Goal: Task Accomplishment & Management: Manage account settings

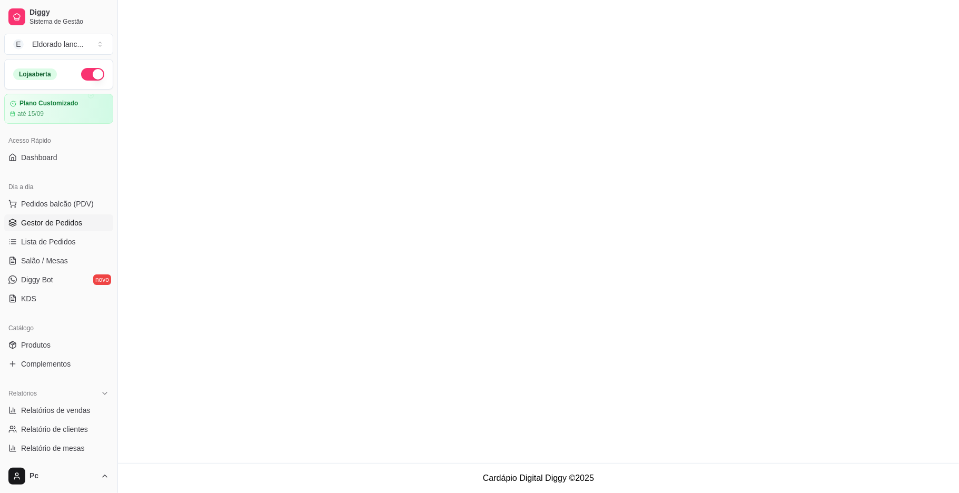
click at [86, 222] on link "Gestor de Pedidos" at bounding box center [58, 222] width 109 height 17
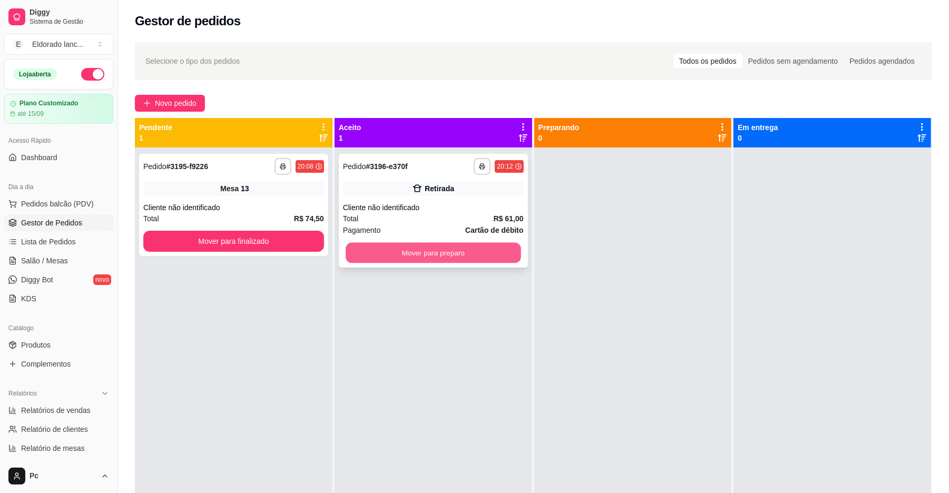
click at [350, 262] on button "Mover para preparo" at bounding box center [433, 253] width 175 height 21
click at [350, 262] on div "Mover para preparo" at bounding box center [433, 252] width 181 height 21
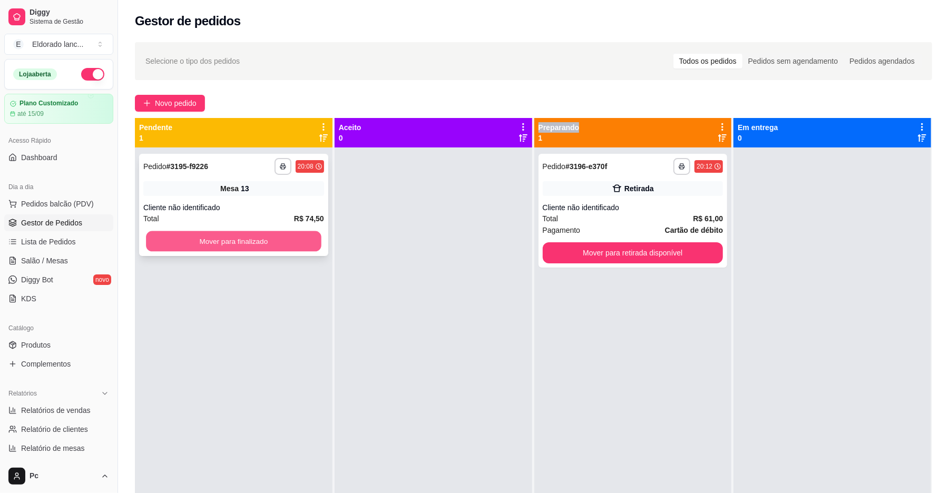
click at [270, 233] on button "Mover para finalizado" at bounding box center [233, 241] width 175 height 21
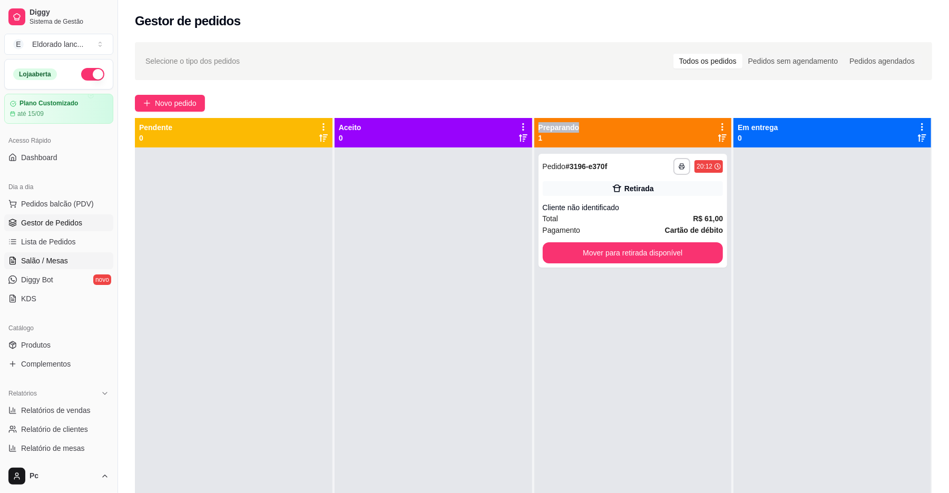
click at [21, 268] on link "Salão / Mesas" at bounding box center [58, 260] width 109 height 17
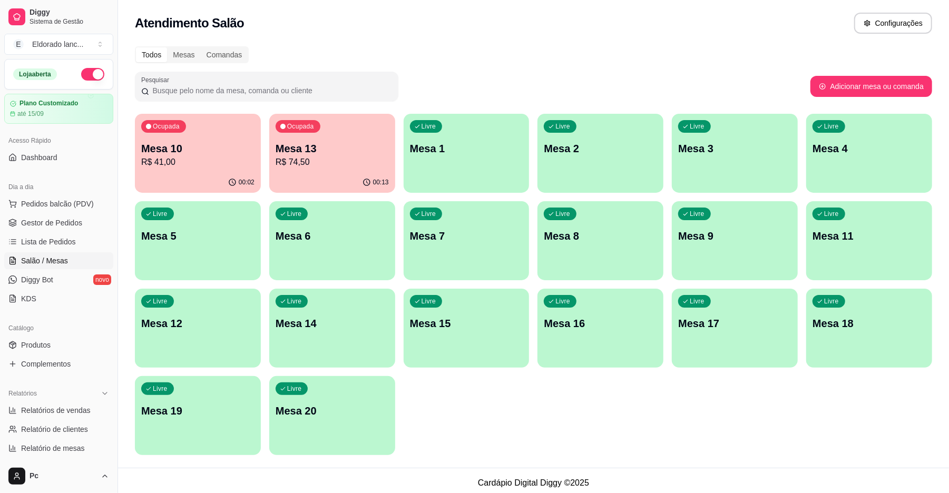
click at [573, 172] on div "Livre Mesa 2" at bounding box center [600, 147] width 126 height 66
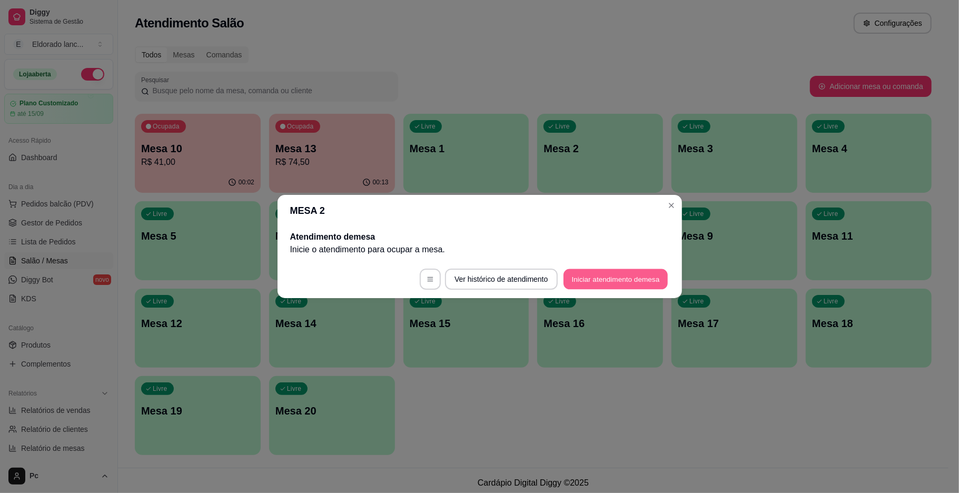
click at [586, 276] on button "Iniciar atendimento de mesa" at bounding box center [616, 279] width 104 height 21
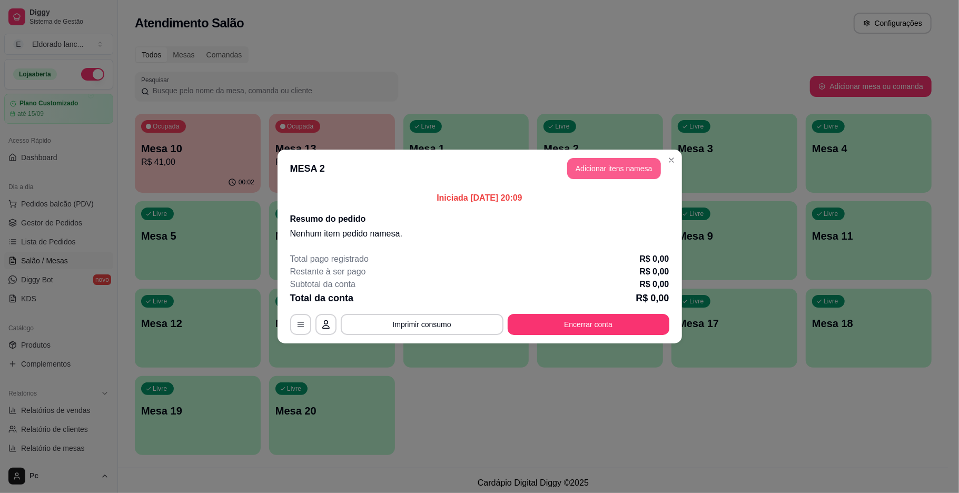
click at [616, 169] on button "Adicionar itens na mesa" at bounding box center [614, 168] width 94 height 21
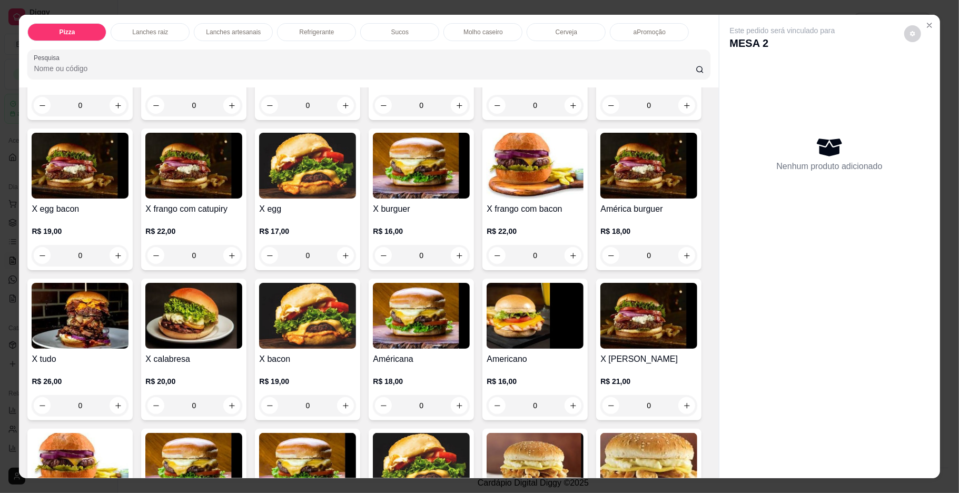
scroll to position [354, 0]
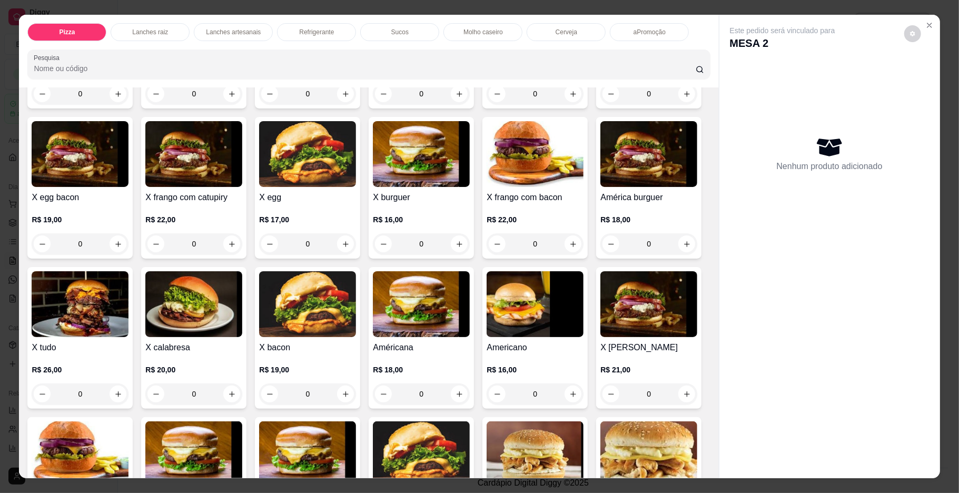
click at [356, 392] on div "0" at bounding box center [307, 394] width 97 height 21
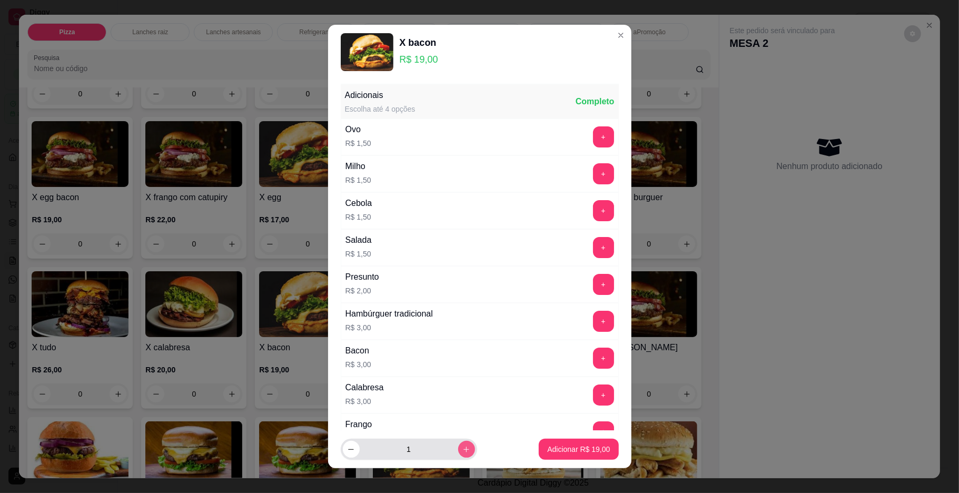
click at [464, 449] on icon "increase-product-quantity" at bounding box center [467, 450] width 6 height 6
type input "2"
click at [541, 445] on button "Adicionar R$ 38,00" at bounding box center [579, 449] width 77 height 21
type input "2"
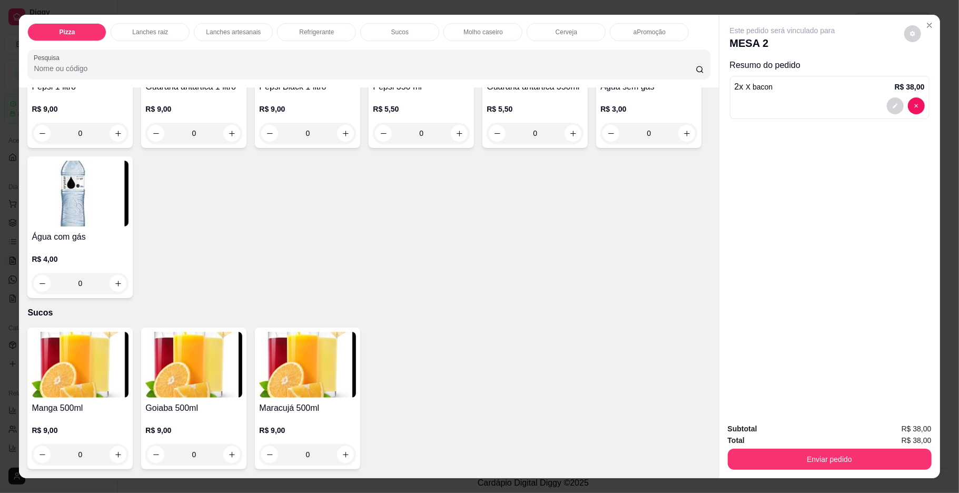
scroll to position [1465, 0]
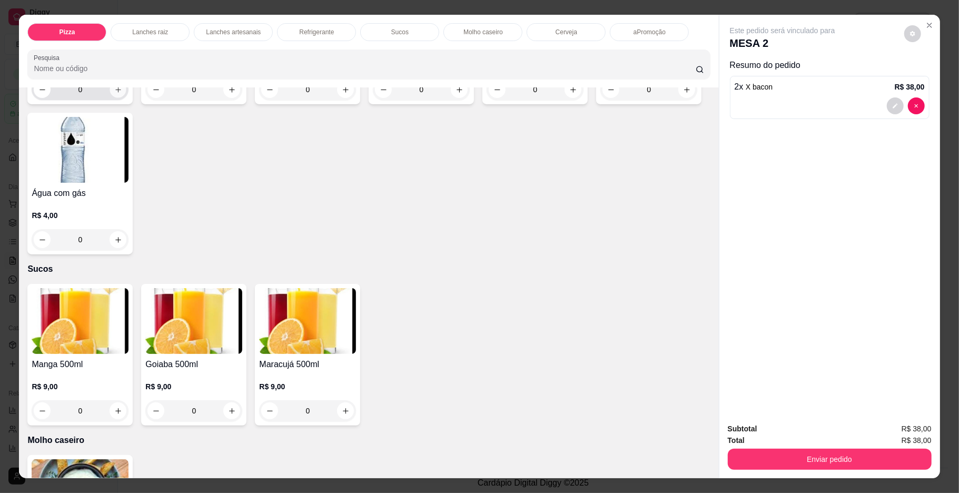
click at [117, 98] on button "increase-product-quantity" at bounding box center [118, 90] width 16 height 16
type input "1"
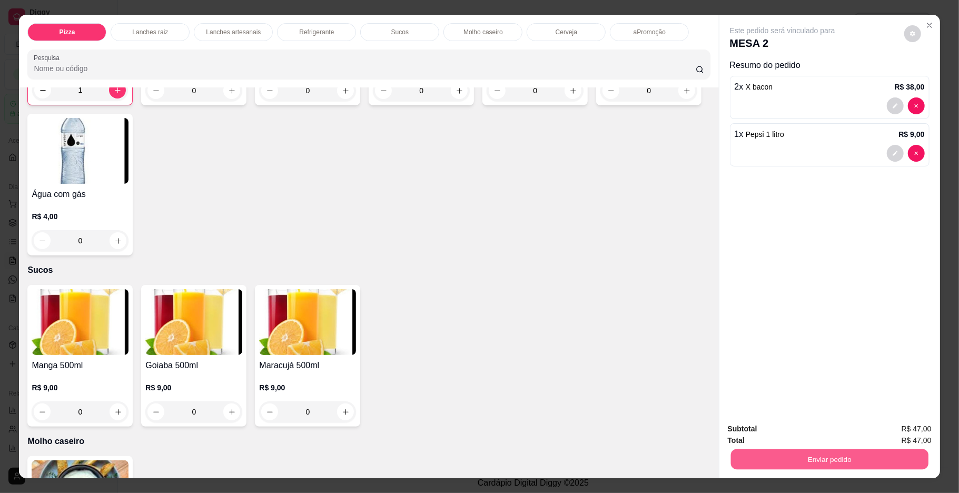
click at [747, 449] on button "Enviar pedido" at bounding box center [830, 459] width 198 height 21
click at [758, 430] on button "Não registrar e enviar pedido" at bounding box center [794, 433] width 106 height 19
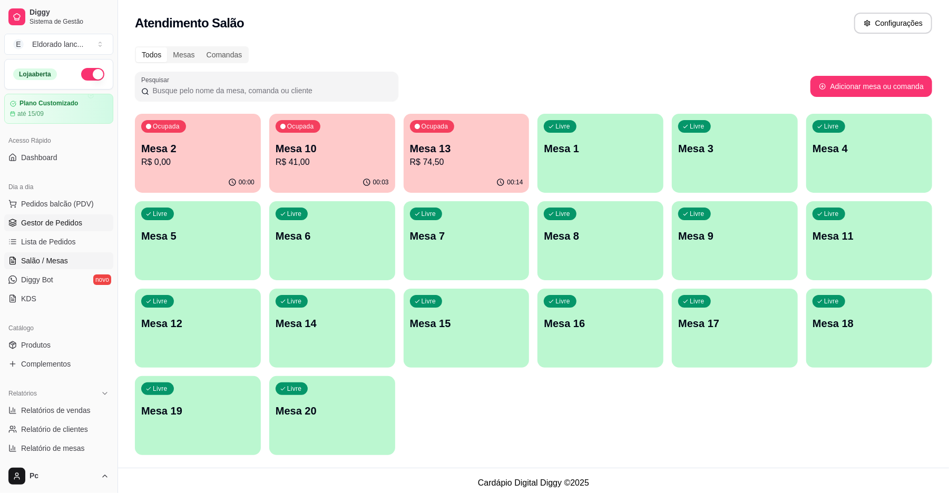
click at [46, 224] on span "Gestor de Pedidos" at bounding box center [51, 223] width 61 height 11
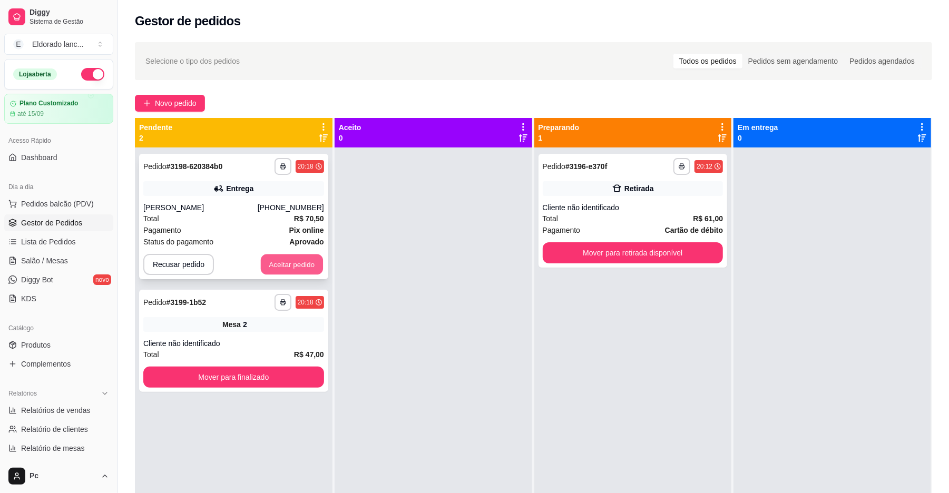
click at [300, 260] on button "Aceitar pedido" at bounding box center [292, 264] width 62 height 21
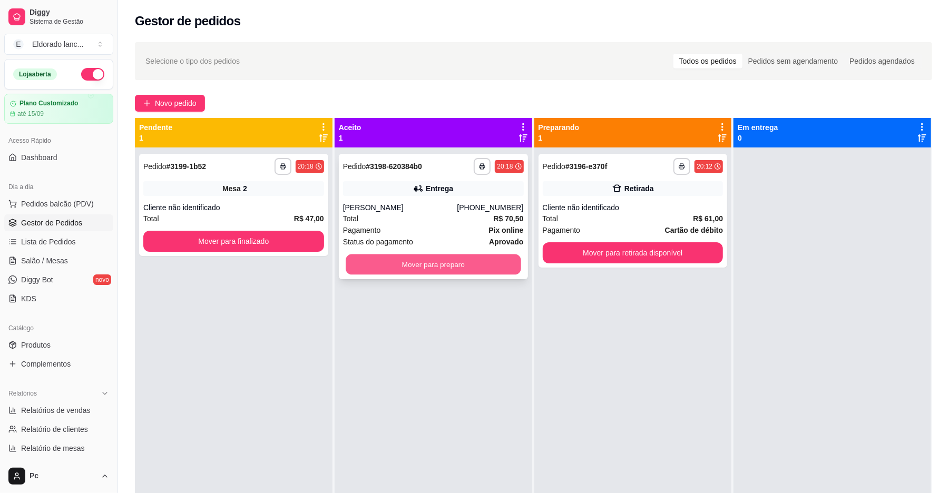
click at [466, 262] on button "Mover para preparo" at bounding box center [433, 264] width 175 height 21
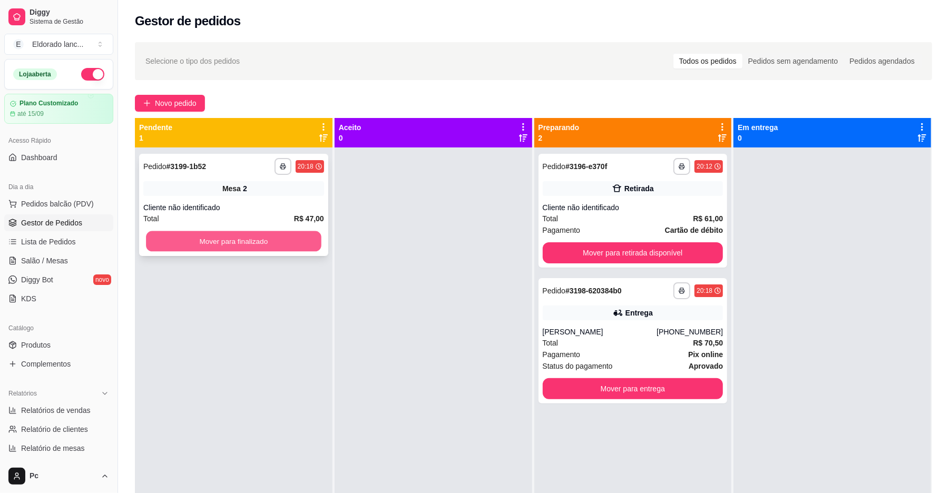
click at [267, 237] on button "Mover para finalizado" at bounding box center [233, 241] width 175 height 21
click at [267, 237] on button "Mover para finalizado" at bounding box center [233, 241] width 181 height 21
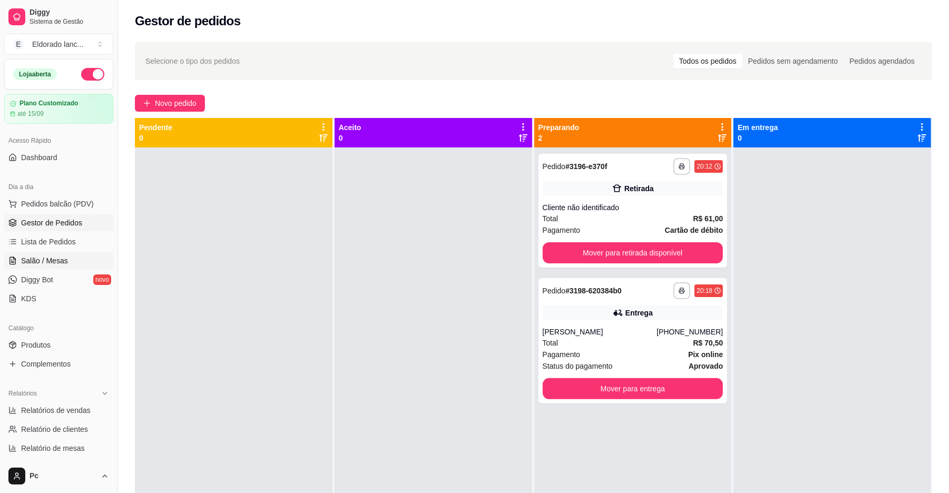
click at [28, 253] on link "Salão / Mesas" at bounding box center [58, 260] width 109 height 17
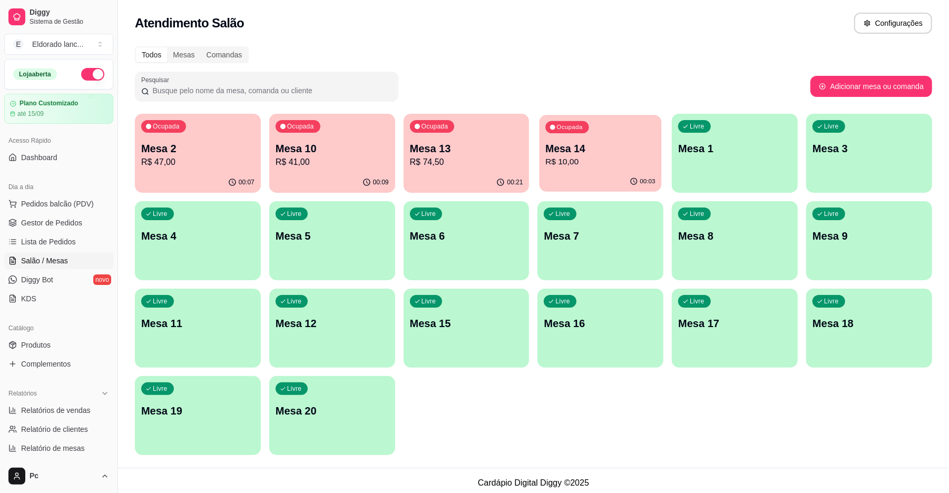
click at [573, 176] on div "00:03" at bounding box center [600, 182] width 122 height 20
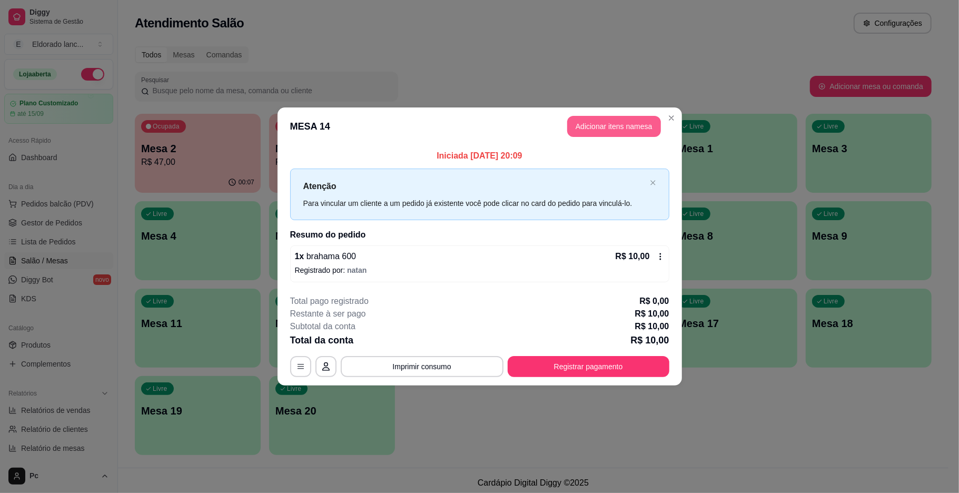
click at [591, 119] on button "Adicionar itens na mesa" at bounding box center [614, 126] width 94 height 21
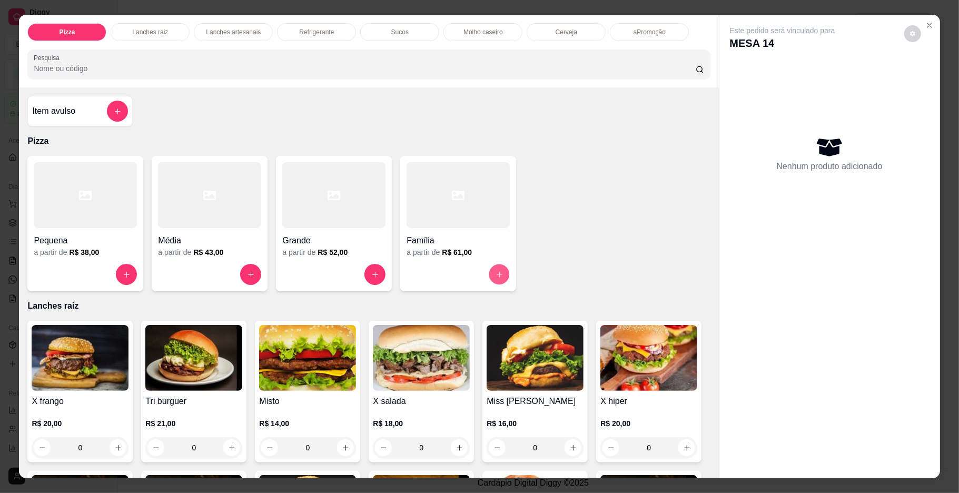
click at [493, 285] on button "increase-product-quantity" at bounding box center [499, 274] width 21 height 21
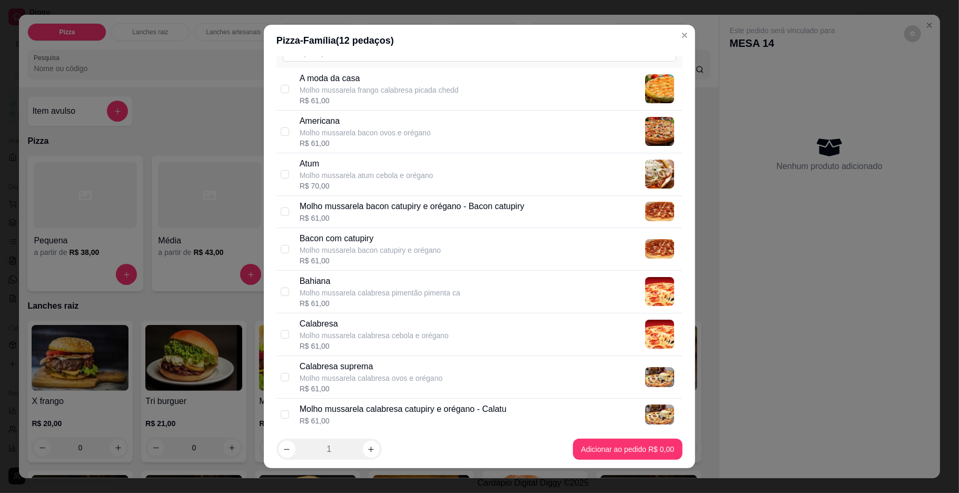
scroll to position [70, 0]
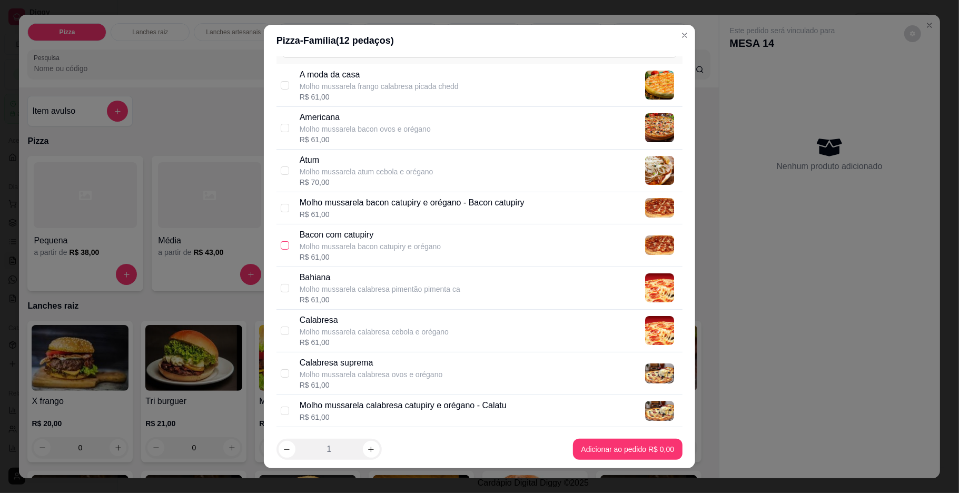
click at [281, 247] on input "checkbox" at bounding box center [285, 245] width 8 height 8
checkbox input "true"
click at [277, 375] on div "Calabresa suprema Molho mussarela calabresa ovos e orégano R$ 61,00" at bounding box center [480, 373] width 406 height 43
checkbox input "true"
drag, startPoint x: 274, startPoint y: 375, endPoint x: 473, endPoint y: 317, distance: 207.4
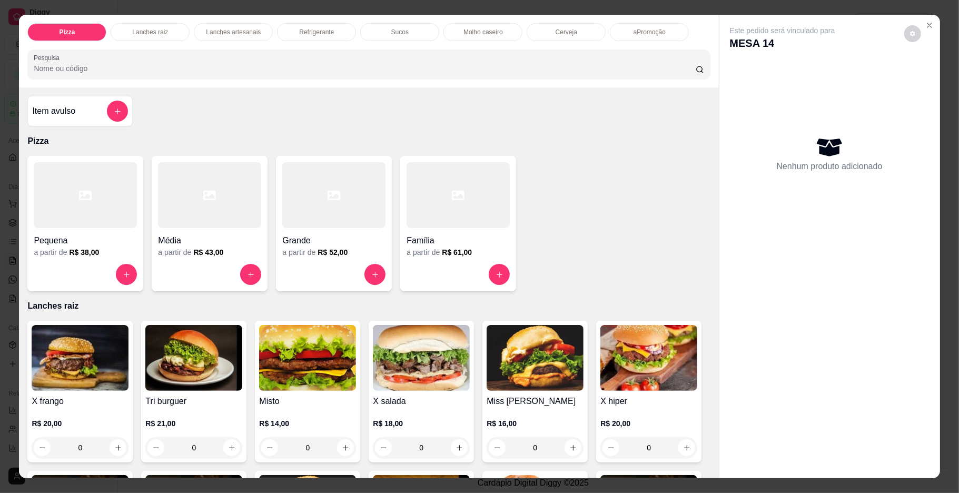
click at [688, 249] on div "Pequena a partir de R$ 38,00 Média a partir de R$ 43,00 Grande a partir de R$ 5…" at bounding box center [368, 223] width 683 height 135
click at [502, 277] on button "increase-product-quantity" at bounding box center [499, 274] width 21 height 21
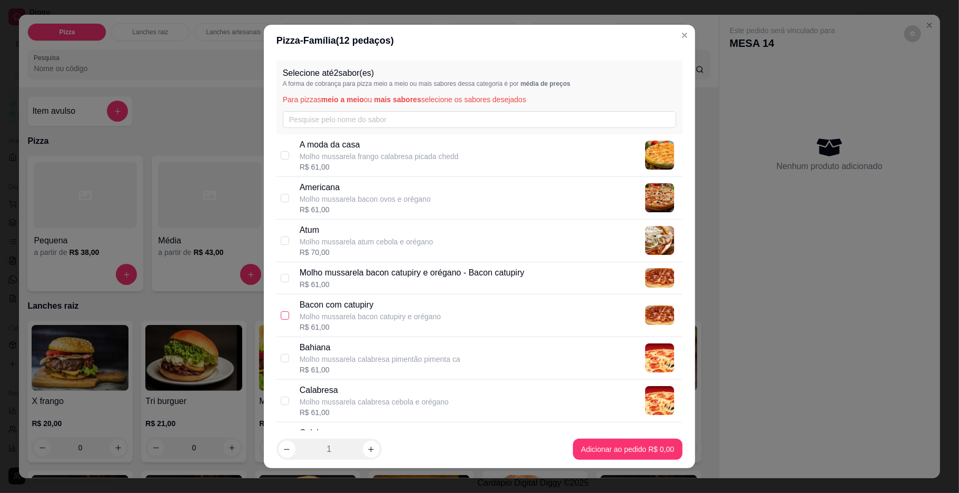
click at [281, 313] on input "checkbox" at bounding box center [285, 315] width 8 height 8
checkbox input "true"
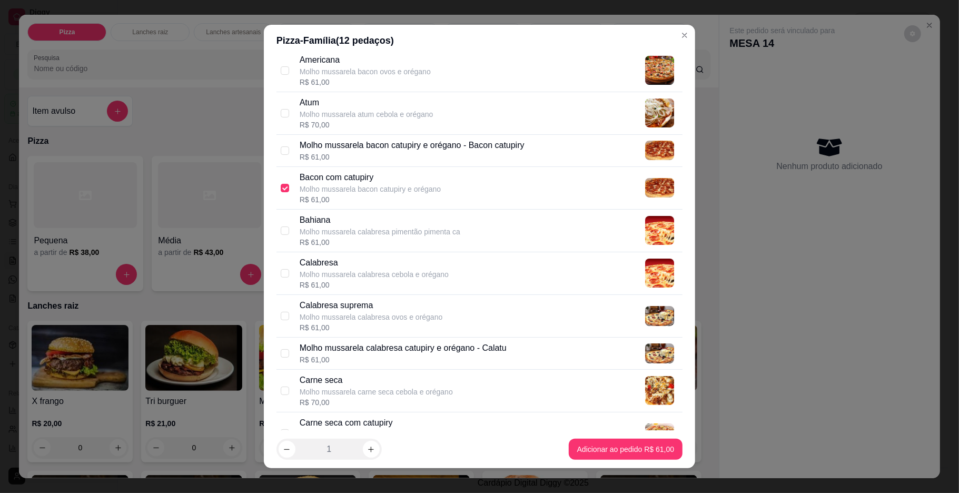
scroll to position [124, 0]
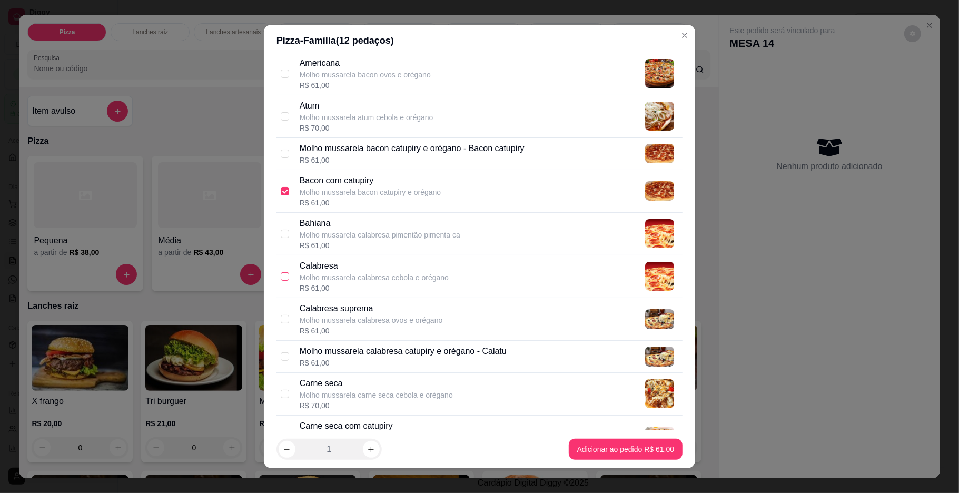
click at [281, 276] on input "checkbox" at bounding box center [285, 276] width 8 height 8
checkbox input "true"
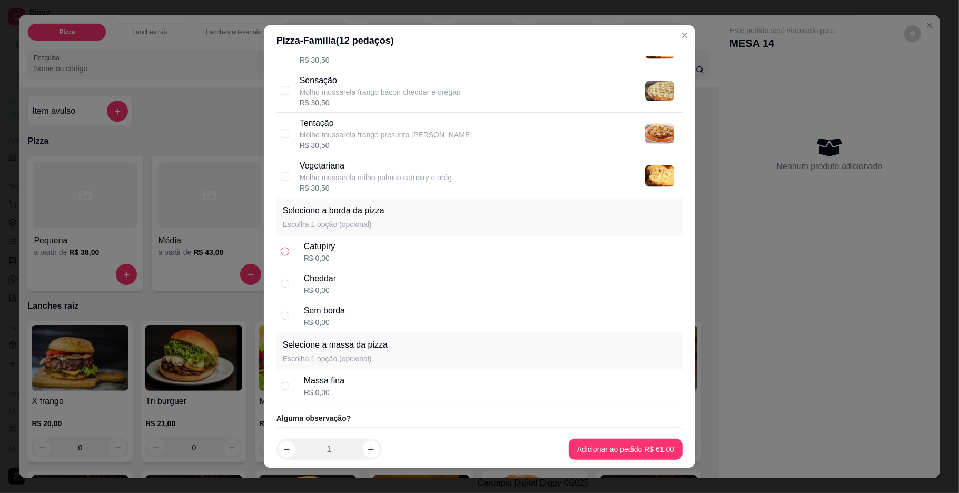
click at [281, 249] on input "radio" at bounding box center [285, 252] width 8 height 8
radio input "true"
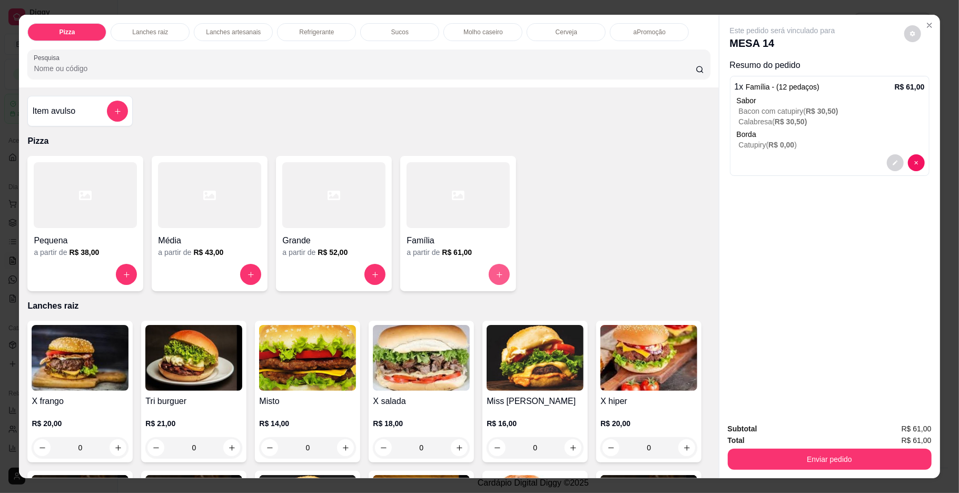
click at [489, 275] on button "increase-product-quantity" at bounding box center [499, 274] width 21 height 21
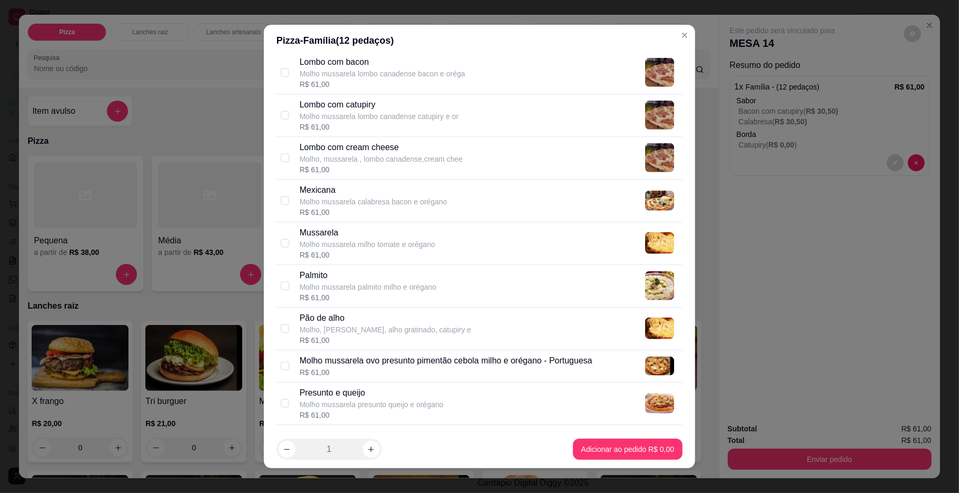
scroll to position [764, 0]
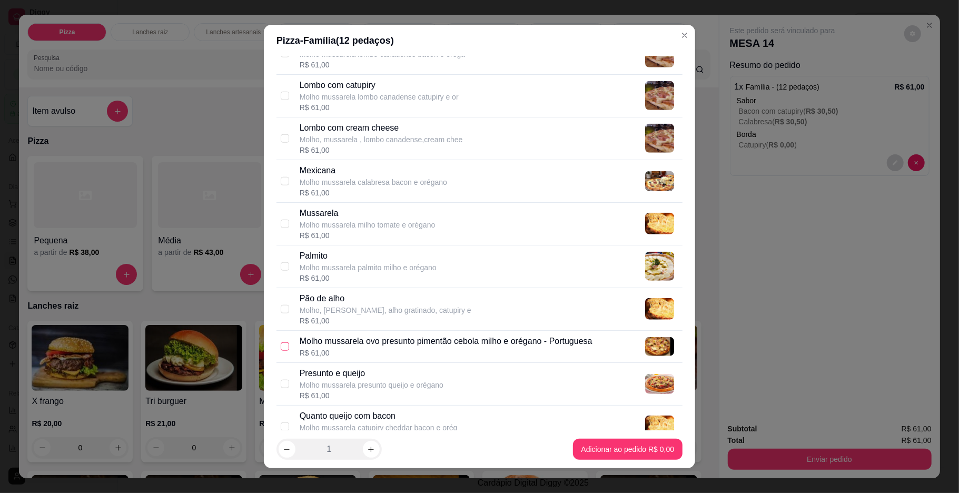
click at [281, 349] on input "checkbox" at bounding box center [285, 346] width 8 height 8
checkbox input "true"
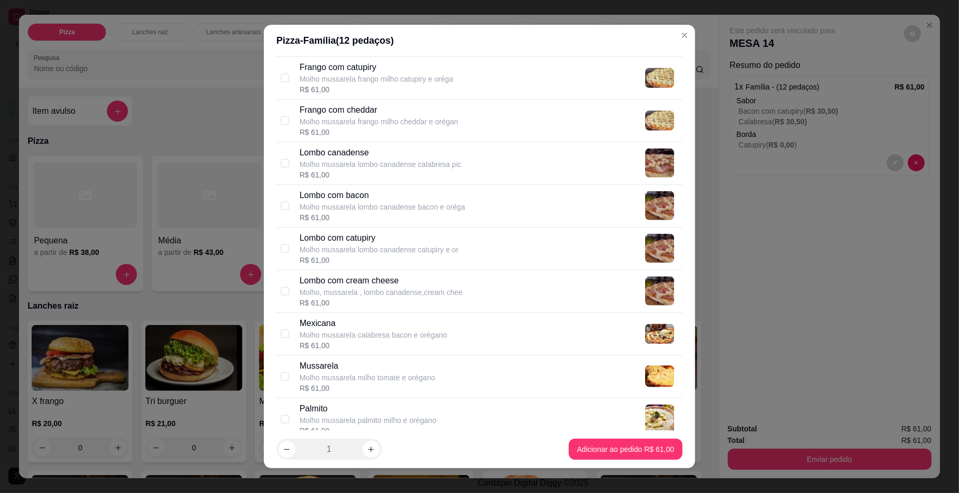
scroll to position [595, 0]
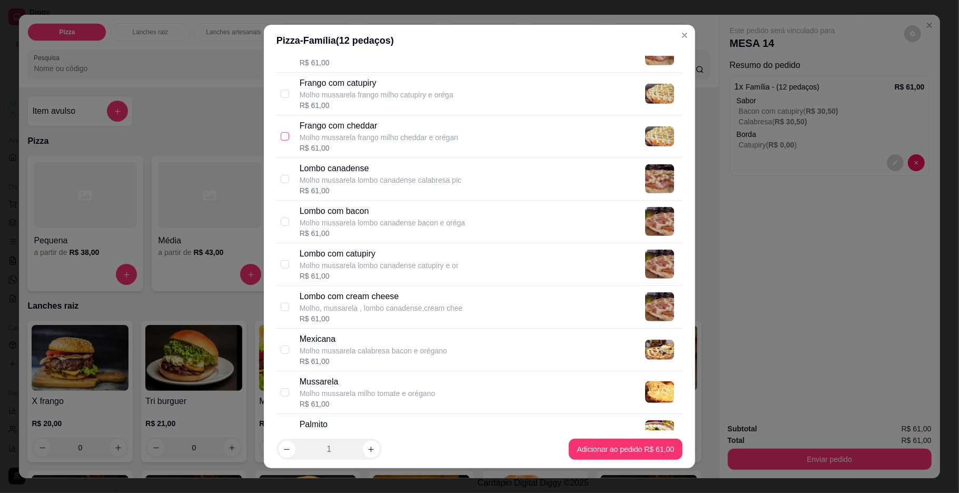
click at [281, 139] on input "checkbox" at bounding box center [285, 136] width 8 height 8
checkbox input "true"
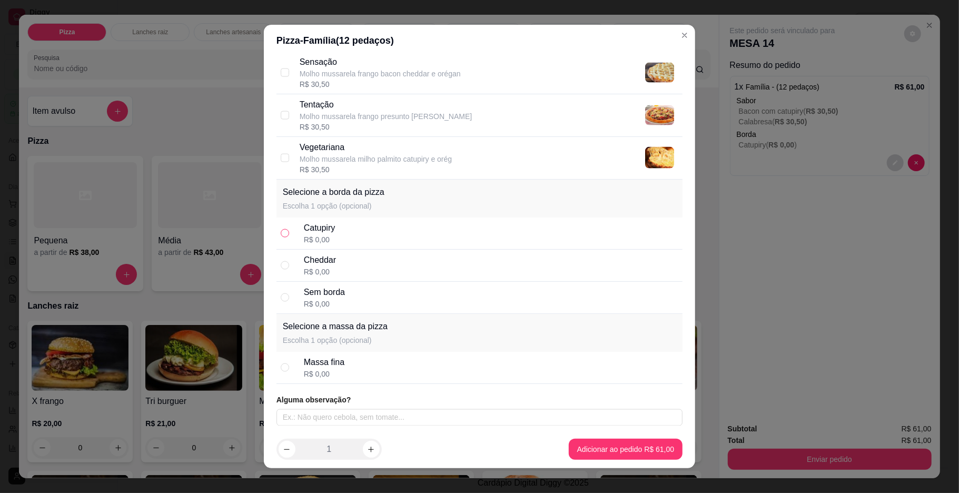
click at [281, 228] on label at bounding box center [285, 234] width 8 height 12
click at [281, 229] on input "radio" at bounding box center [285, 233] width 8 height 8
radio input "true"
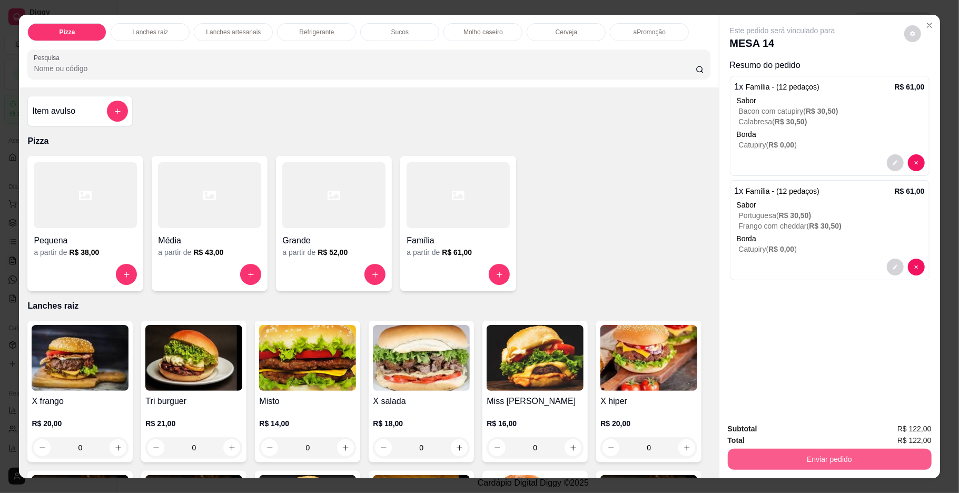
click at [763, 450] on button "Enviar pedido" at bounding box center [830, 459] width 204 height 21
click at [763, 427] on button "Não registrar e enviar pedido" at bounding box center [794, 434] width 110 height 20
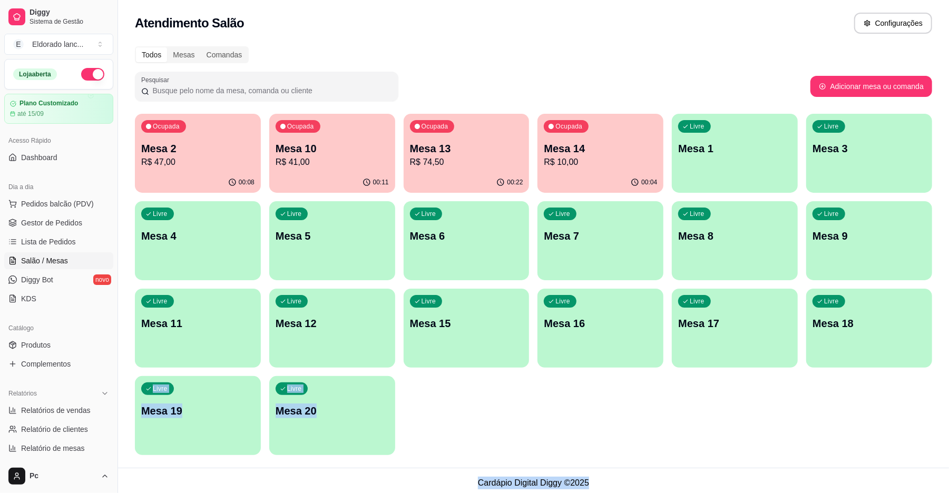
drag, startPoint x: 822, startPoint y: 427, endPoint x: 699, endPoint y: 475, distance: 132.3
click at [699, 475] on main "Toggle Sidebar Sistema de Gestão Diggy Atendimento Salão Configurações Todos Me…" at bounding box center [533, 249] width 831 height 498
click at [76, 223] on span "Gestor de Pedidos" at bounding box center [51, 223] width 61 height 11
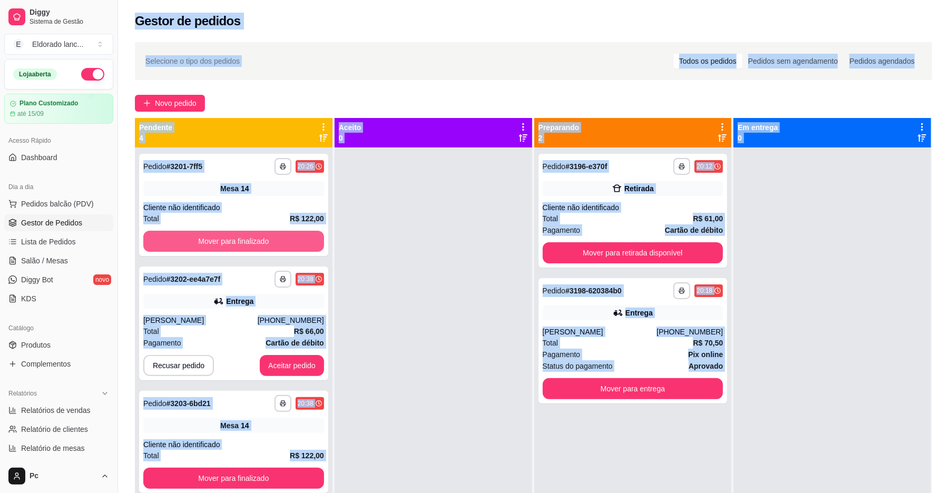
click at [278, 238] on button "Mover para finalizado" at bounding box center [233, 241] width 181 height 21
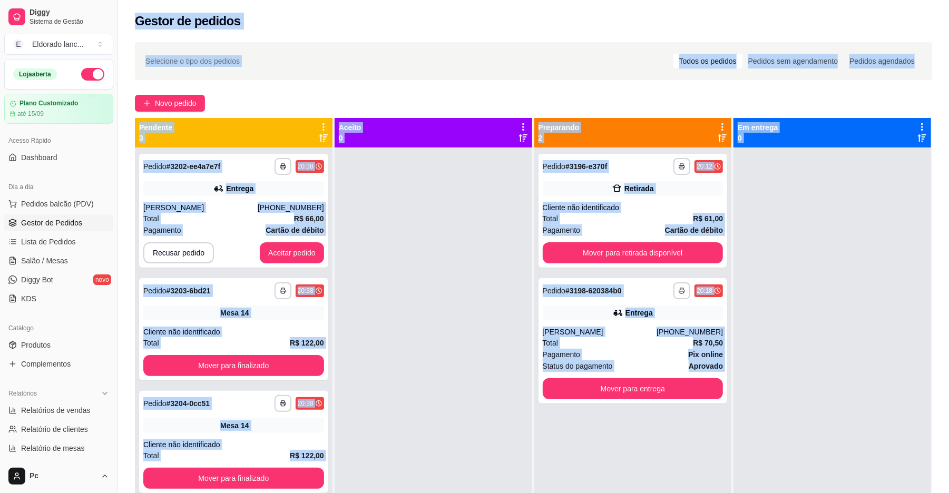
click at [440, 307] on div at bounding box center [434, 394] width 198 height 493
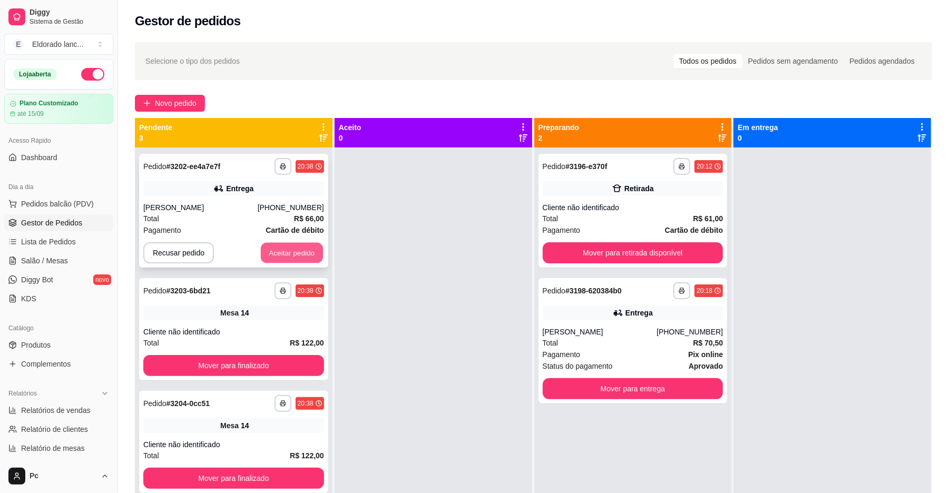
click at [272, 248] on button "Aceitar pedido" at bounding box center [292, 253] width 62 height 21
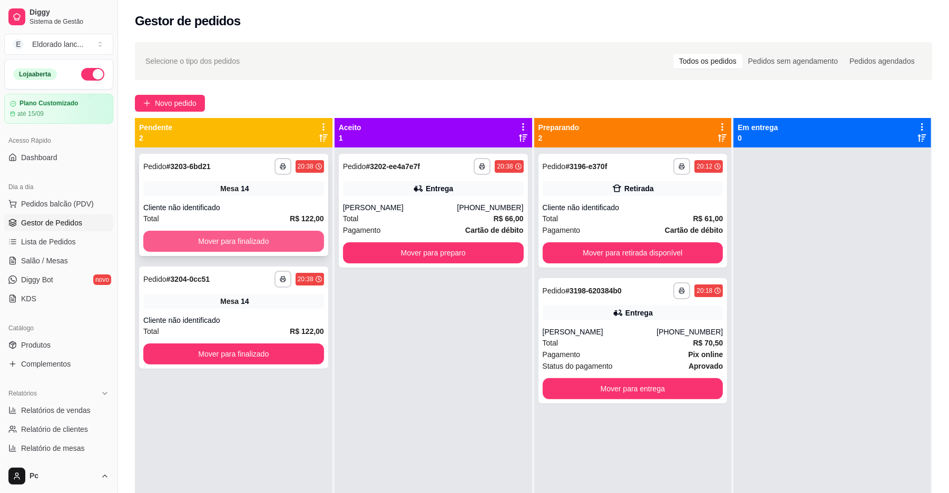
click at [270, 249] on button "Mover para finalizado" at bounding box center [233, 241] width 181 height 21
click at [270, 249] on div "Mover para finalizado" at bounding box center [233, 241] width 181 height 21
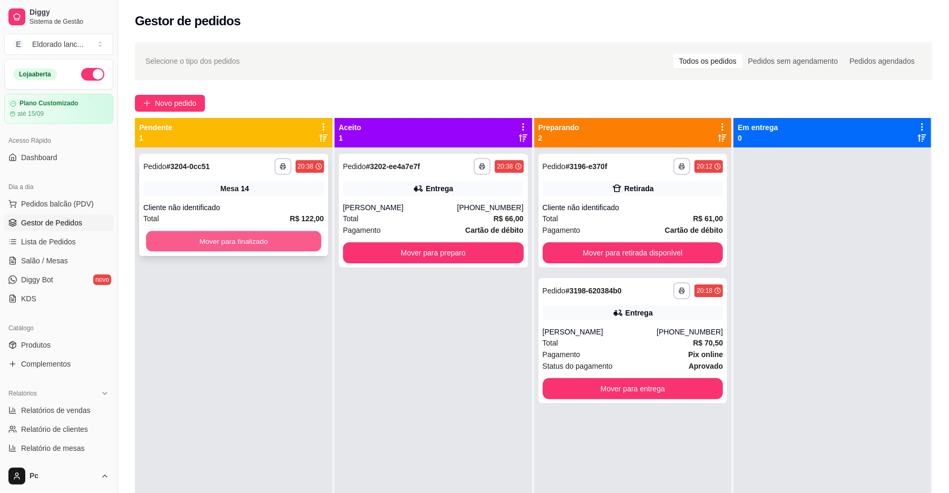
click at [277, 247] on button "Mover para finalizado" at bounding box center [233, 241] width 175 height 21
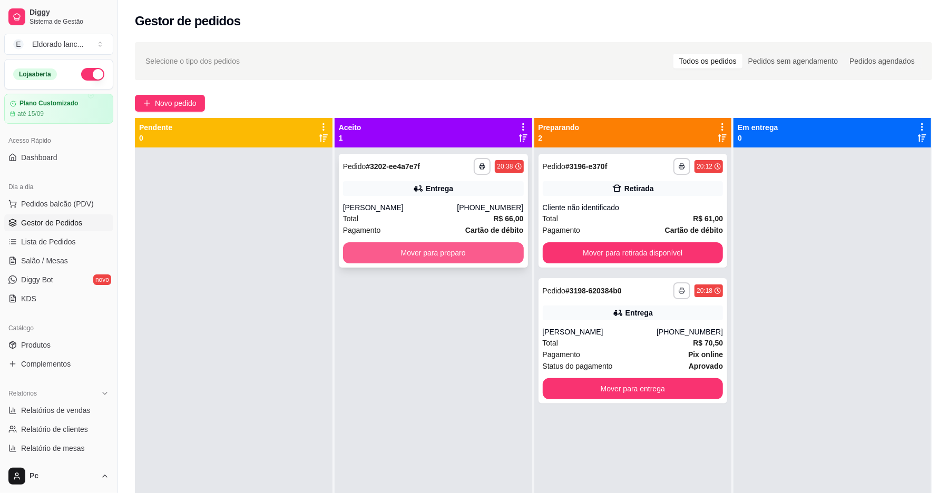
click at [354, 251] on button "Mover para preparo" at bounding box center [433, 252] width 181 height 21
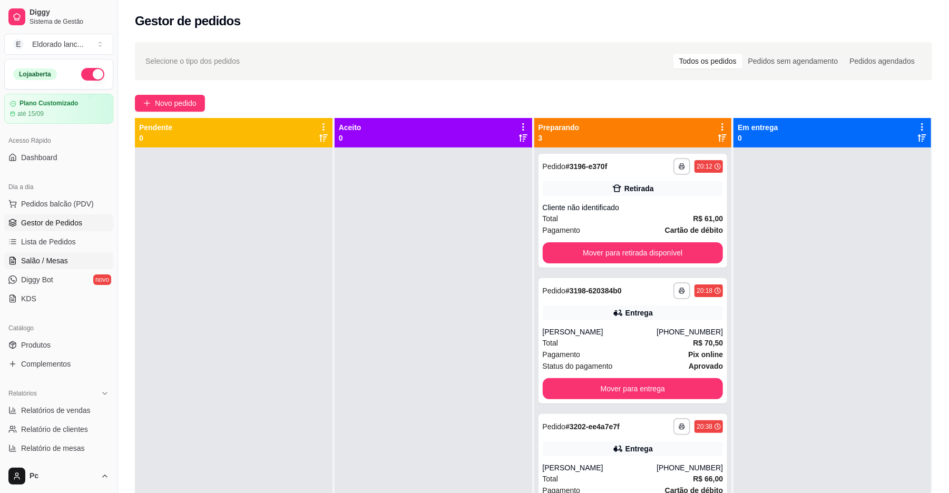
click at [53, 260] on span "Salão / Mesas" at bounding box center [44, 261] width 47 height 11
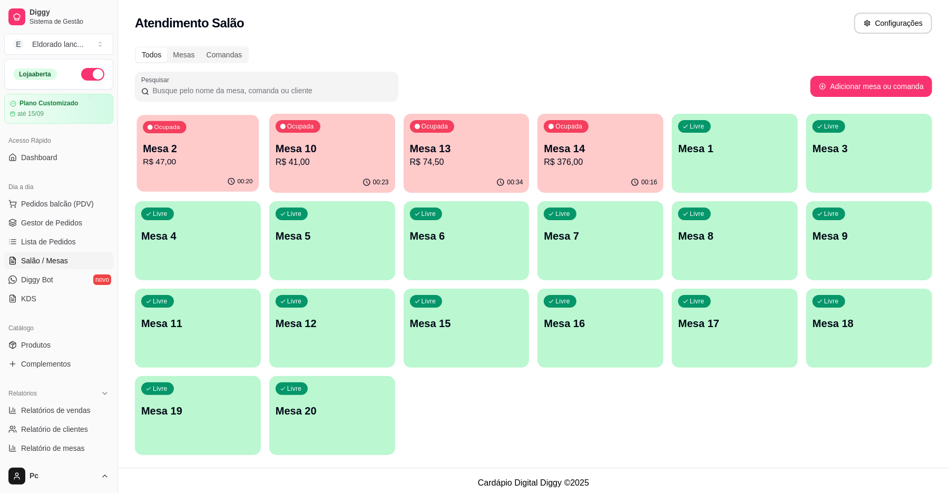
click at [215, 146] on p "Mesa 2" at bounding box center [198, 149] width 110 height 14
click at [570, 150] on p "Mesa 14" at bounding box center [601, 149] width 110 height 14
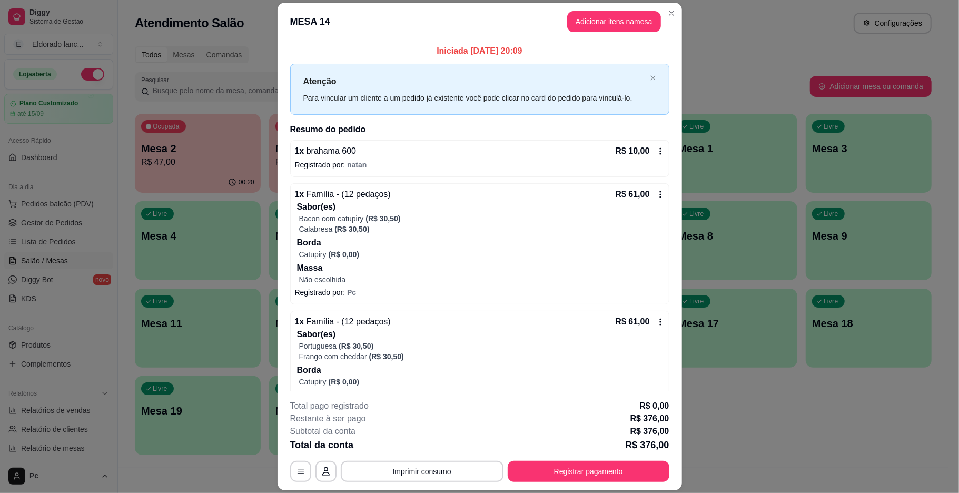
click at [656, 192] on icon at bounding box center [660, 194] width 8 height 8
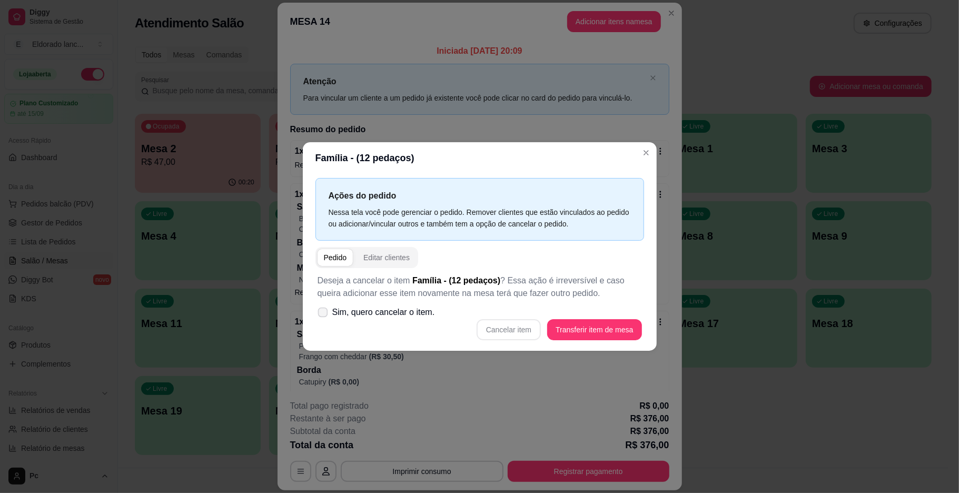
click at [322, 312] on icon at bounding box center [323, 312] width 8 height 6
click at [322, 315] on input "Sim, quero cancelar o item." at bounding box center [320, 318] width 7 height 7
checkbox input "true"
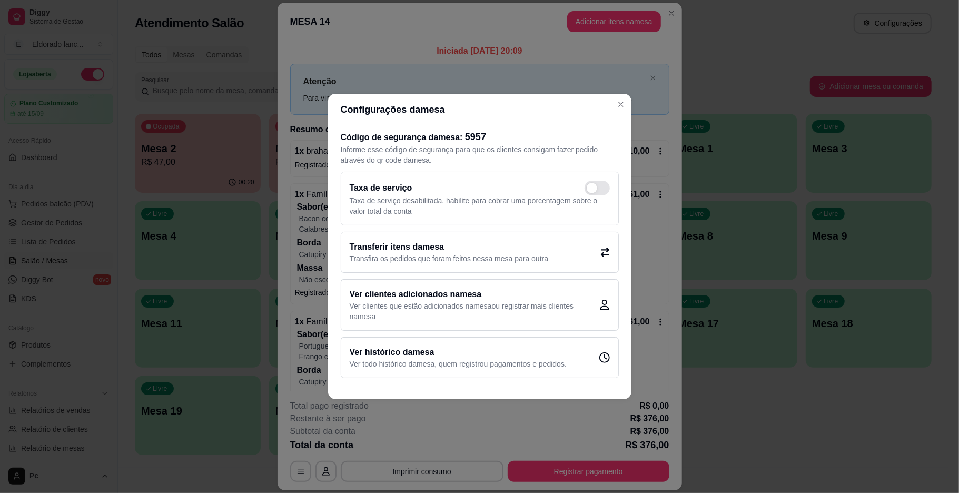
click at [630, 246] on div "Código de segurança da mesa : 5957 Informe esse código de segurança para que os…" at bounding box center [479, 253] width 303 height 257
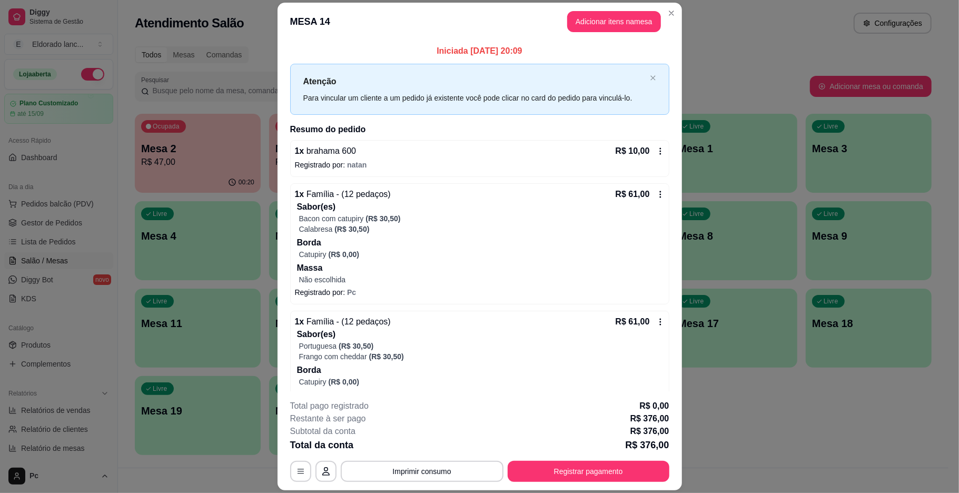
click at [646, 190] on div "R$ 61,00" at bounding box center [640, 194] width 49 height 13
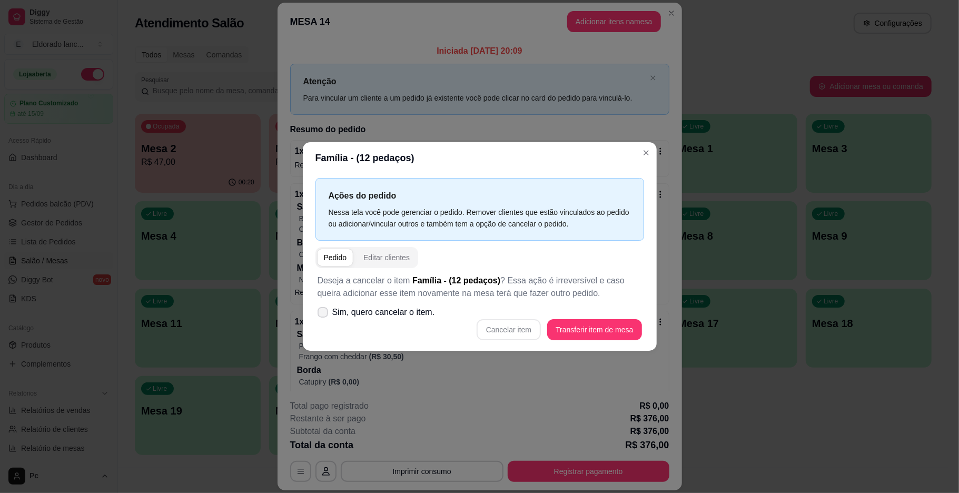
click at [323, 306] on label "Sim, quero cancelar o item." at bounding box center [376, 312] width 126 height 21
click at [323, 315] on input "Sim, quero cancelar o item." at bounding box center [320, 318] width 7 height 7
checkbox input "true"
click at [521, 329] on button "Cancelar item" at bounding box center [509, 330] width 63 height 21
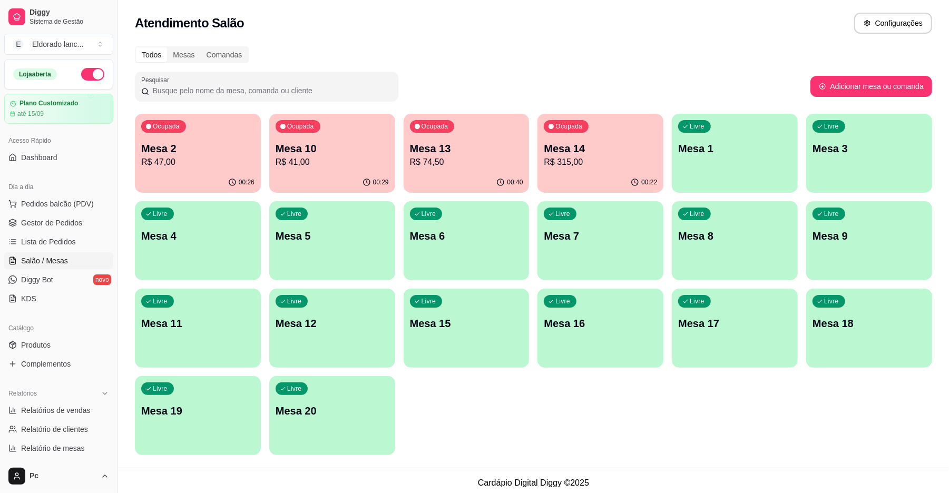
click at [350, 156] on p "R$ 41,00" at bounding box center [332, 162] width 113 height 13
click at [510, 158] on p "R$ 74,50" at bounding box center [466, 162] width 110 height 12
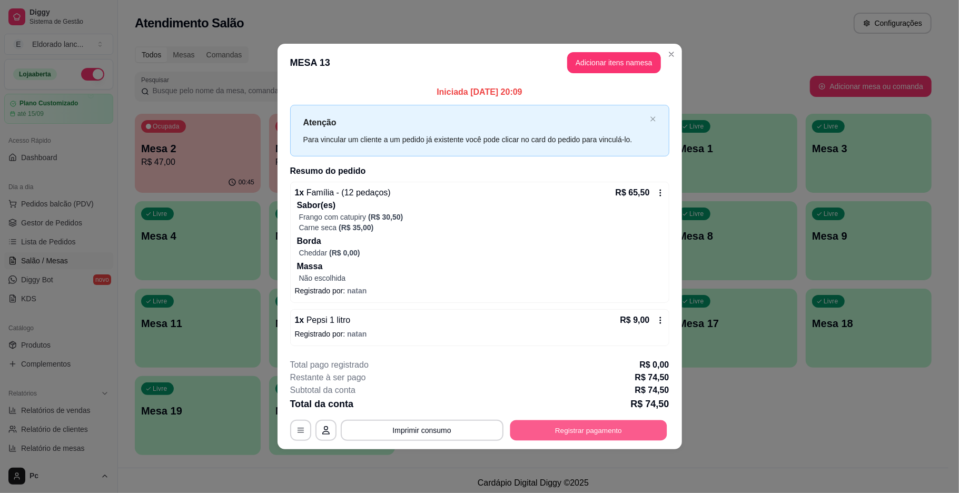
click at [630, 420] on button "Registrar pagamento" at bounding box center [588, 430] width 157 height 21
click at [626, 426] on button "Registrar pagamento" at bounding box center [588, 430] width 157 height 21
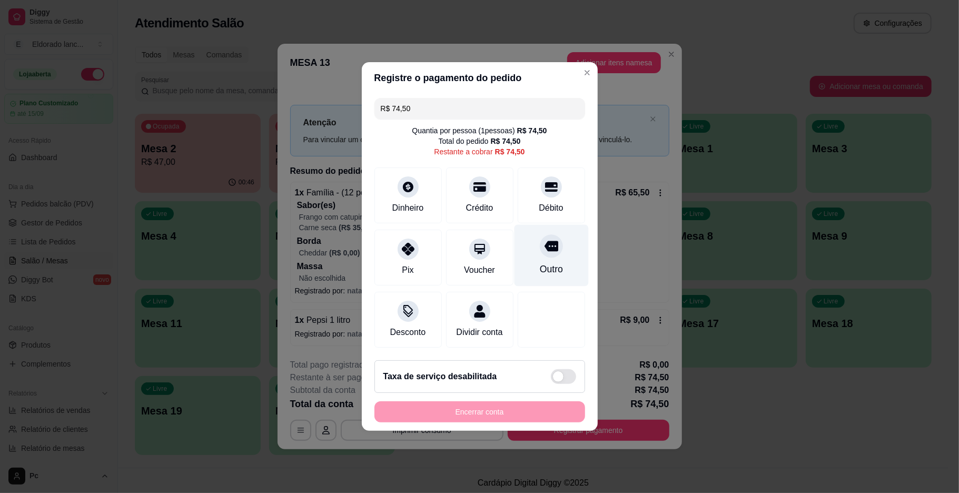
click at [542, 262] on div "Outro" at bounding box center [550, 269] width 23 height 14
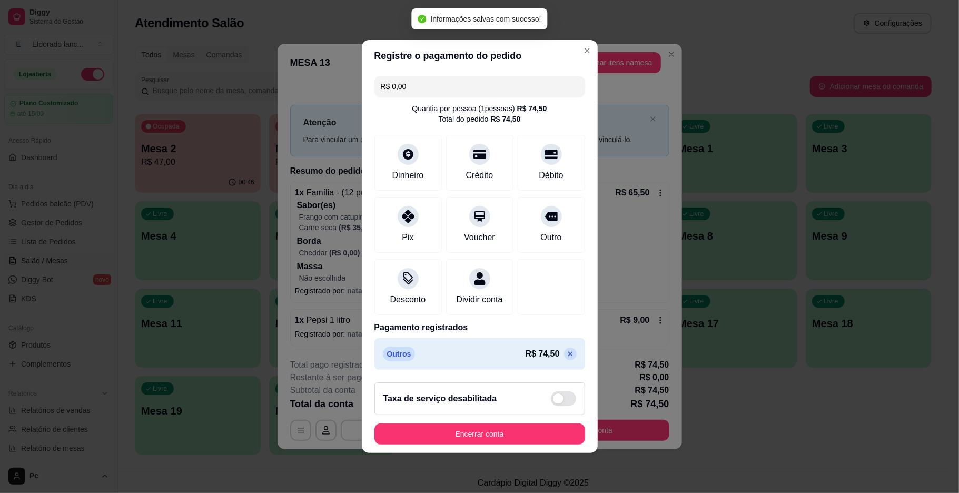
type input "R$ 0,00"
drag, startPoint x: 489, startPoint y: 424, endPoint x: 483, endPoint y: 438, distance: 15.8
click at [483, 438] on footer "Taxa de serviço desabilitada Encerrar conta" at bounding box center [480, 413] width 236 height 79
click at [483, 438] on button "Encerrar conta" at bounding box center [480, 434] width 211 height 21
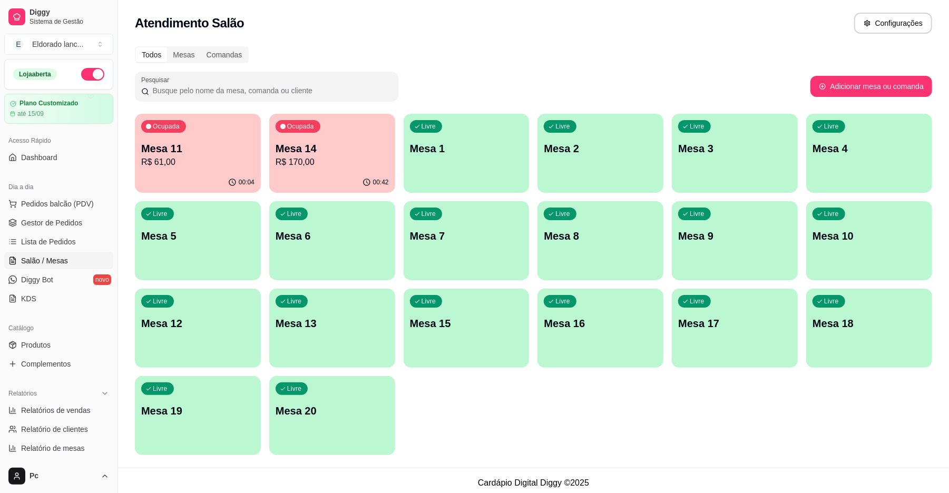
click at [544, 397] on div "Ocupada Mesa 11 R$ 61,00 00:04 Ocupada Mesa 14 R$ 170,00 00:42 Livre Mesa 1 Liv…" at bounding box center [533, 284] width 797 height 341
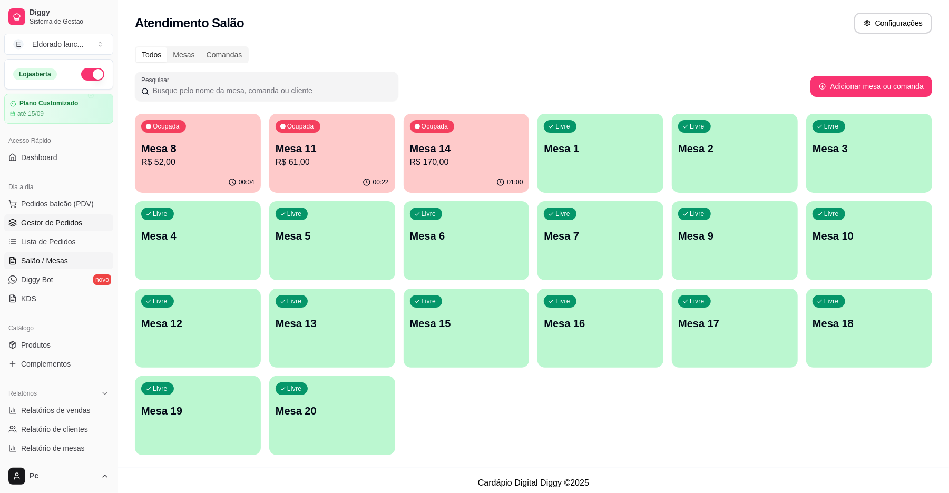
click at [63, 222] on span "Gestor de Pedidos" at bounding box center [51, 223] width 61 height 11
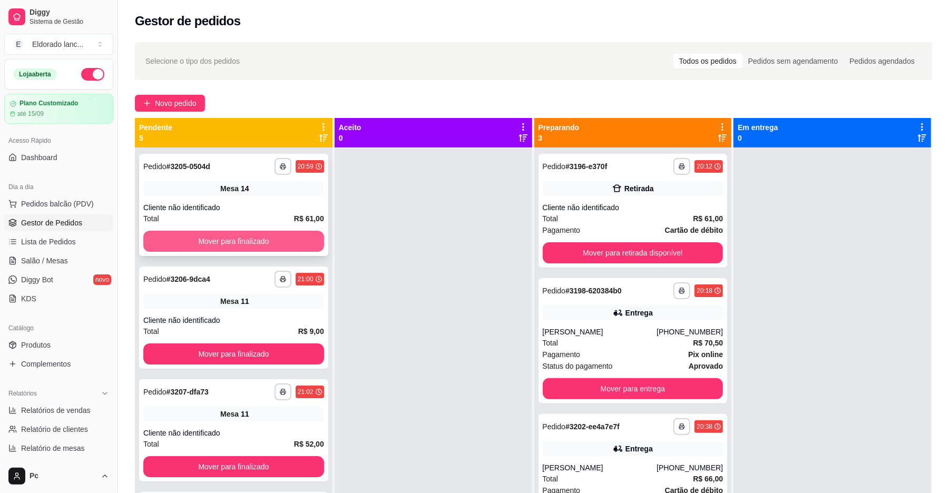
click at [217, 232] on button "Mover para finalizado" at bounding box center [233, 241] width 181 height 21
click at [226, 234] on button "Mover para finalizado" at bounding box center [233, 241] width 181 height 21
click at [238, 236] on button "Mover para finalizado" at bounding box center [233, 241] width 175 height 21
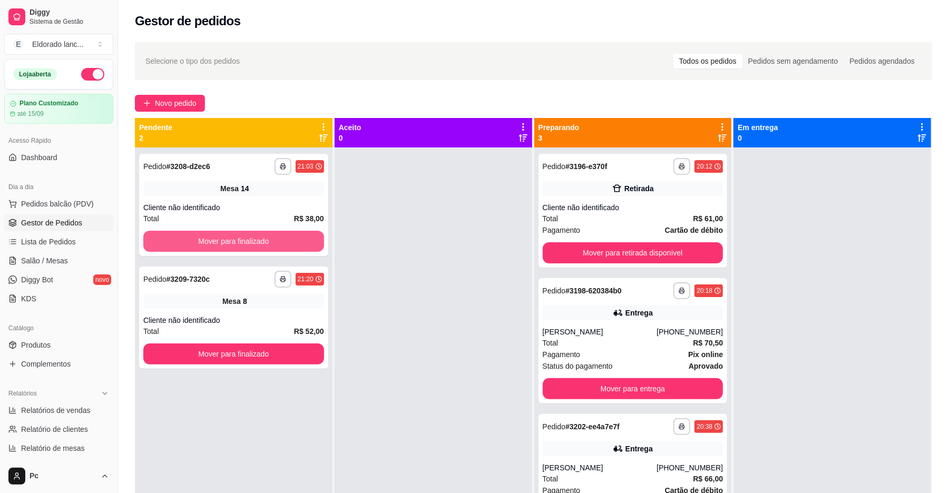
click at [238, 236] on button "Mover para finalizado" at bounding box center [233, 241] width 181 height 21
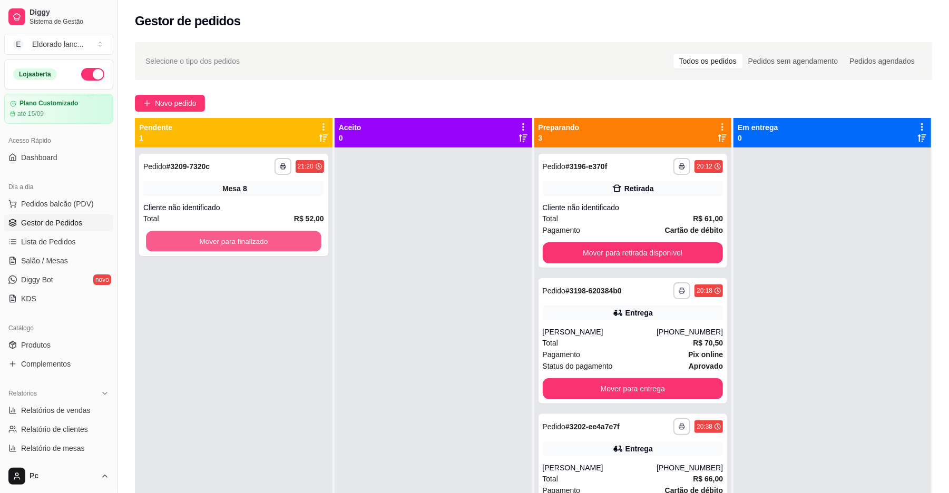
click at [238, 236] on button "Mover para finalizado" at bounding box center [233, 241] width 175 height 21
click at [222, 240] on button "Mover para finalizado" at bounding box center [233, 241] width 181 height 21
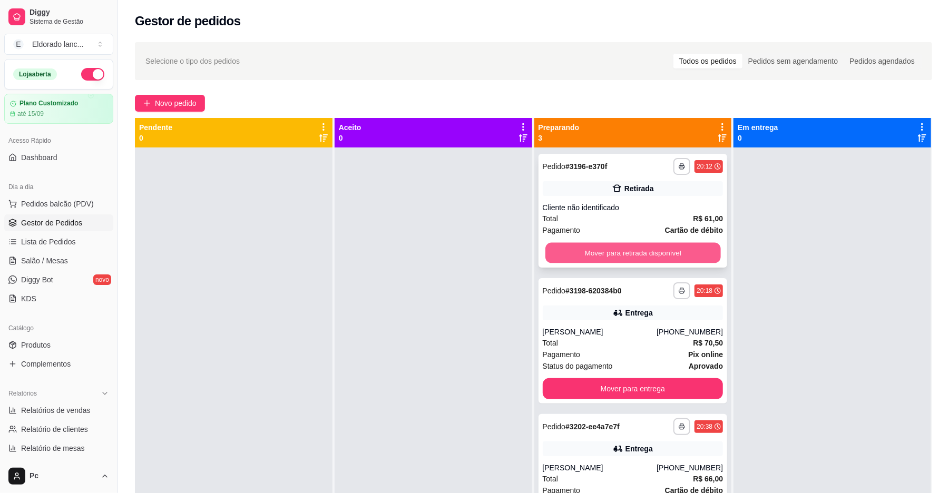
click at [551, 252] on button "Mover para retirada disponível" at bounding box center [632, 253] width 175 height 21
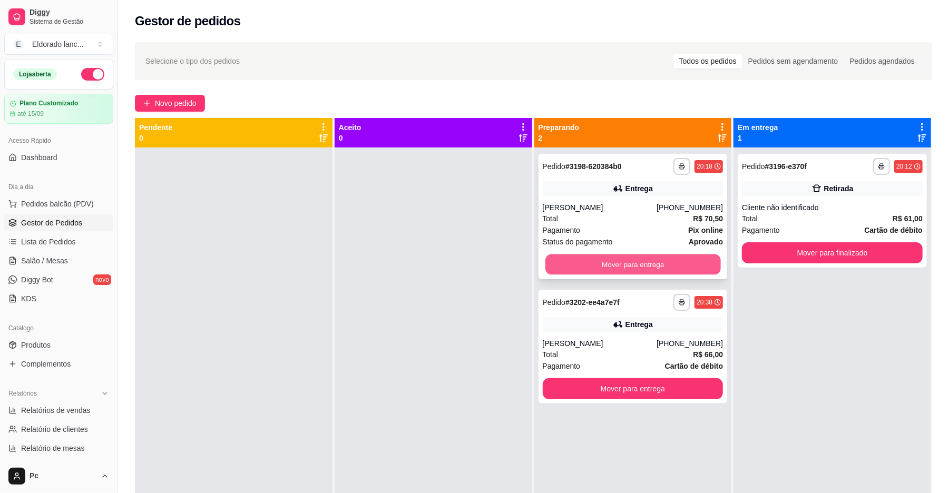
click at [672, 271] on button "Mover para entrega" at bounding box center [632, 264] width 175 height 21
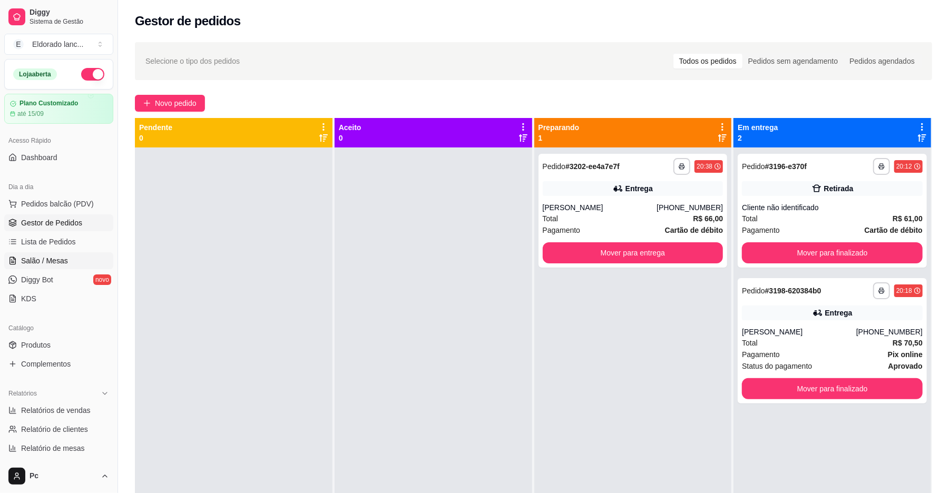
click at [85, 268] on link "Salão / Mesas" at bounding box center [58, 260] width 109 height 17
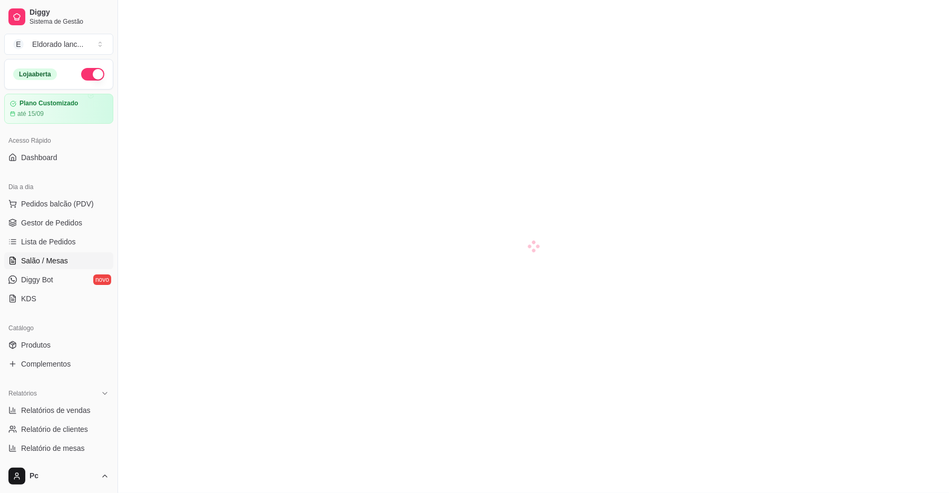
click at [81, 262] on link "Salão / Mesas" at bounding box center [58, 260] width 109 height 17
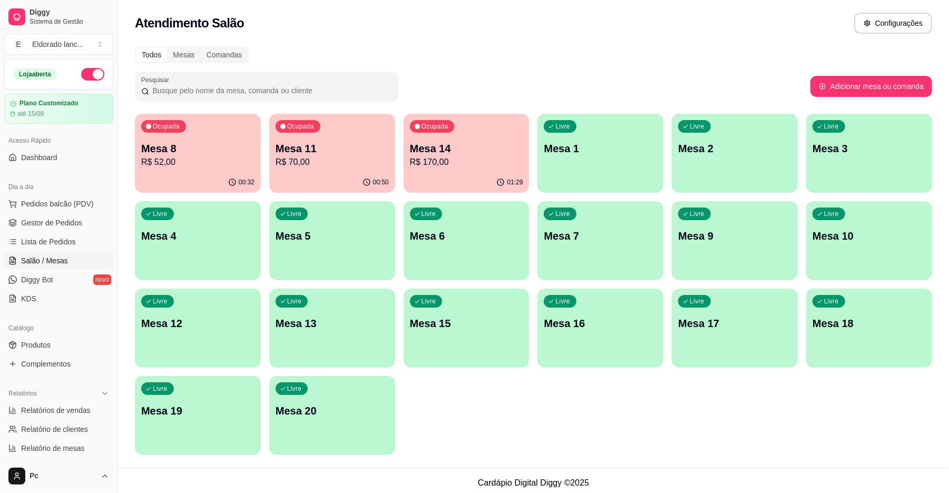
click at [366, 170] on div "Ocupada Mesa 11 R$ 70,00" at bounding box center [332, 143] width 126 height 58
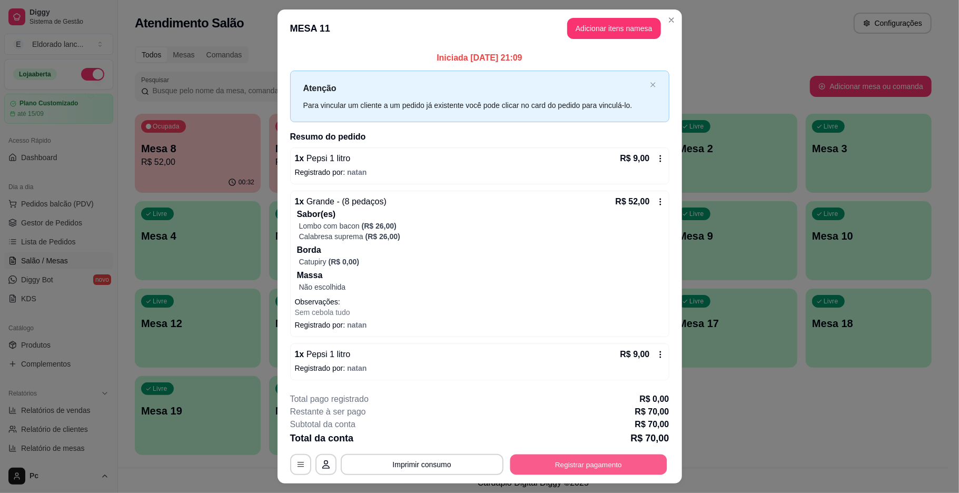
click at [552, 463] on button "Registrar pagamento" at bounding box center [588, 464] width 157 height 21
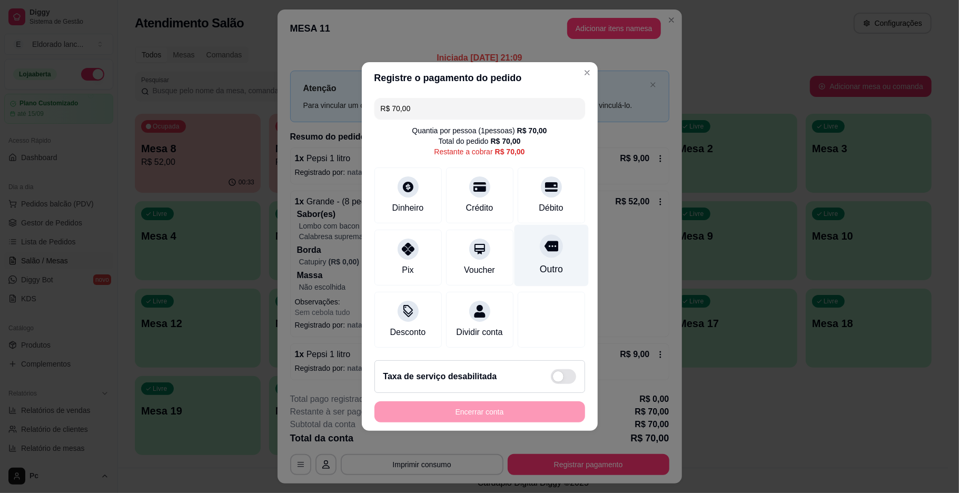
click at [542, 262] on div "Outro" at bounding box center [550, 269] width 23 height 14
type input "R$ 0,00"
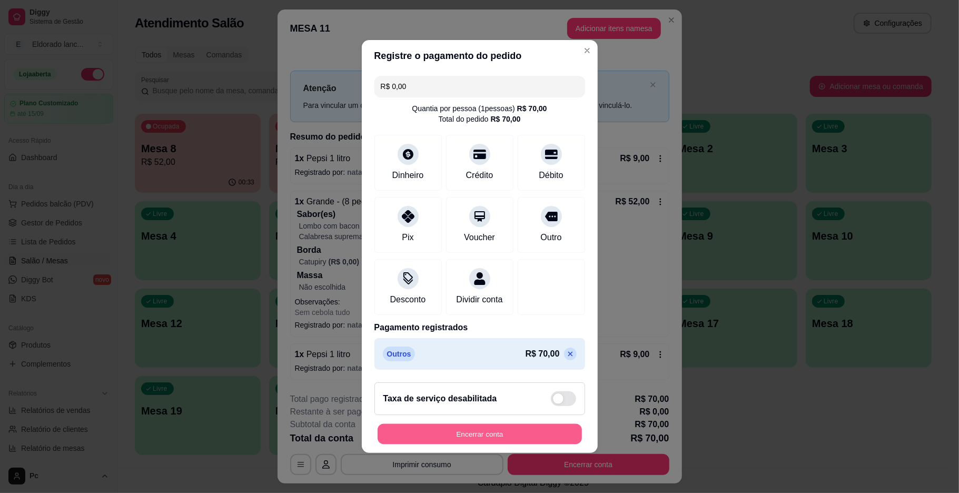
click at [479, 444] on button "Encerrar conta" at bounding box center [480, 434] width 204 height 21
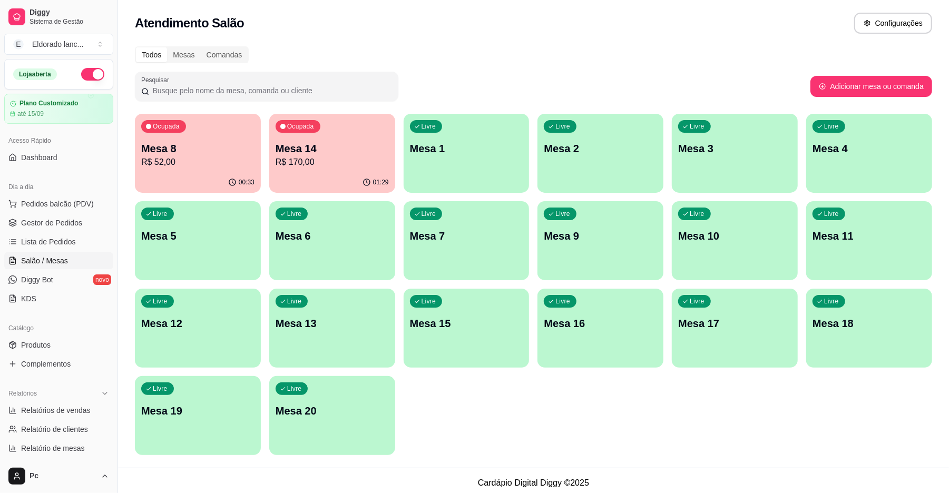
click at [314, 160] on p "R$ 170,00" at bounding box center [332, 162] width 113 height 13
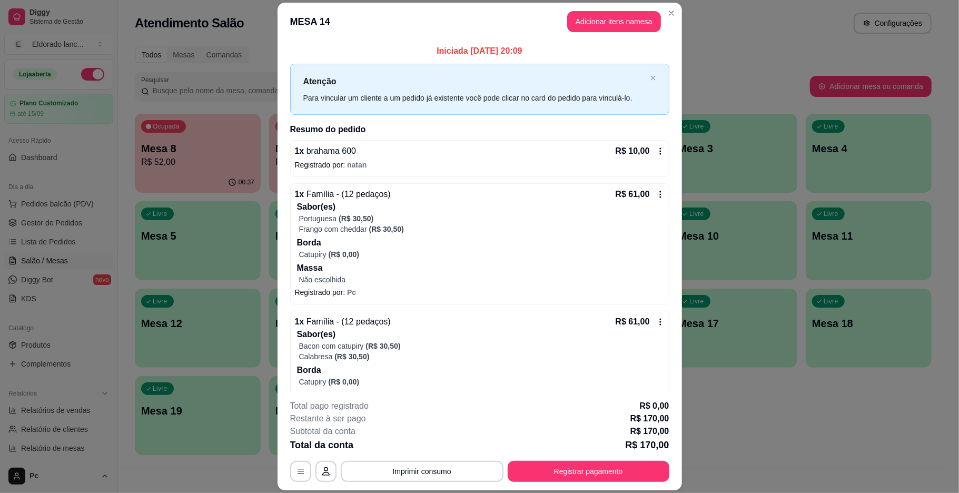
click at [660, 152] on icon at bounding box center [661, 151] width 2 height 7
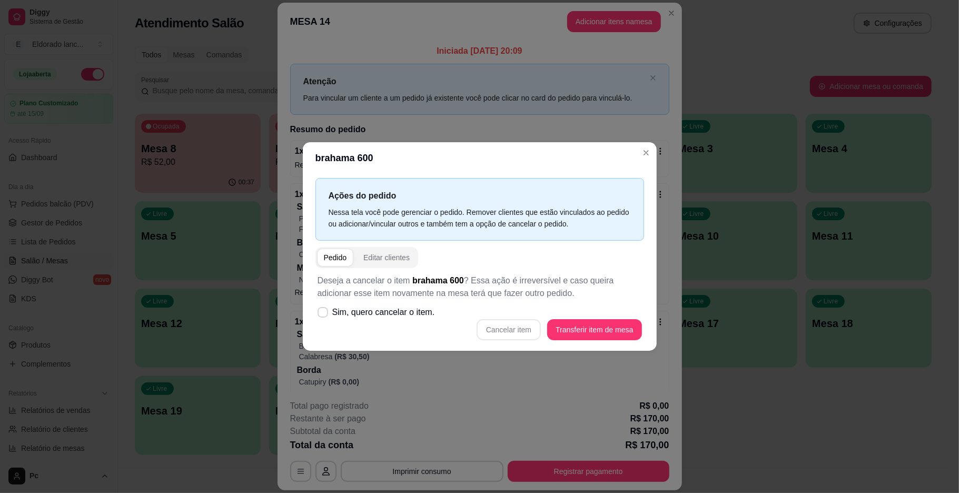
click at [519, 327] on div "Cancelar item Transferir item de mesa" at bounding box center [480, 329] width 325 height 21
click at [323, 315] on icon at bounding box center [323, 312] width 8 height 6
click at [323, 315] on input "Sim, quero cancelar o item." at bounding box center [320, 318] width 7 height 7
checkbox input "true"
click at [503, 328] on button "Cancelar item" at bounding box center [509, 330] width 63 height 21
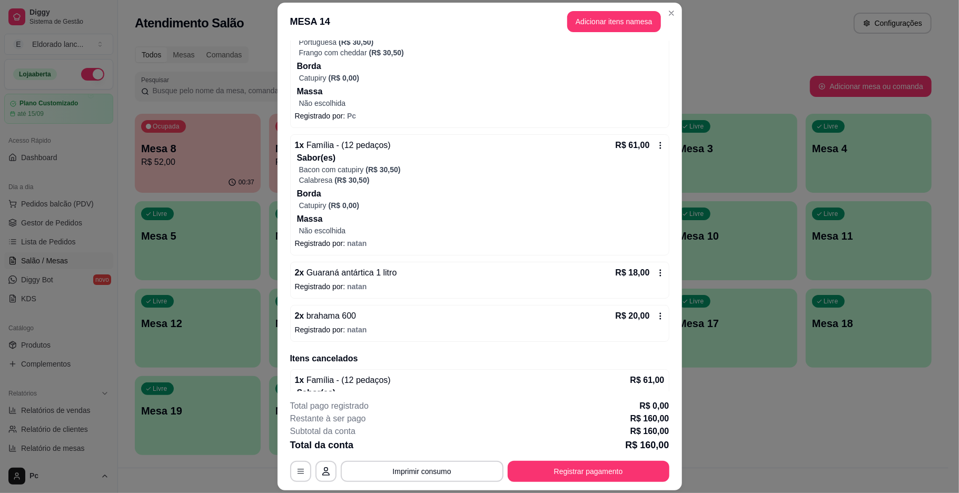
scroll to position [194, 0]
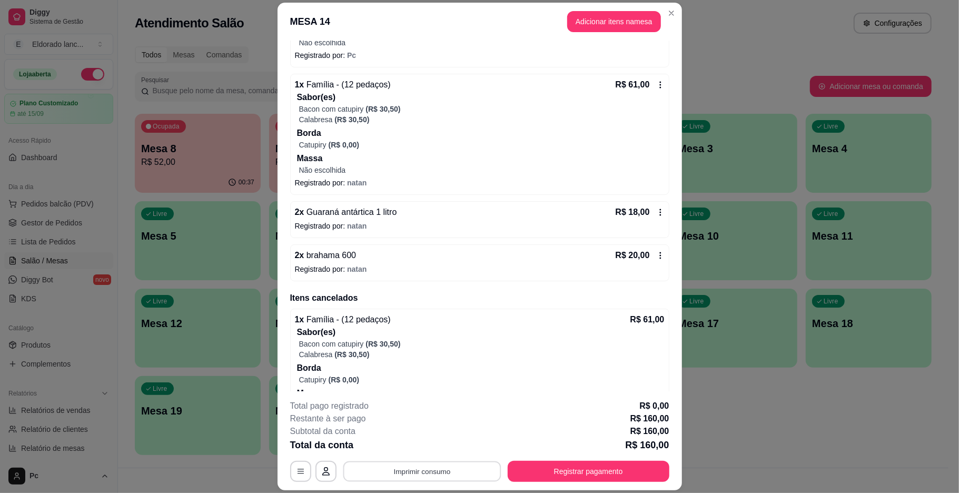
click at [479, 468] on button "Imprimir consumo" at bounding box center [422, 471] width 158 height 21
click at [416, 447] on button "IMPRESSORA" at bounding box center [420, 447] width 74 height 16
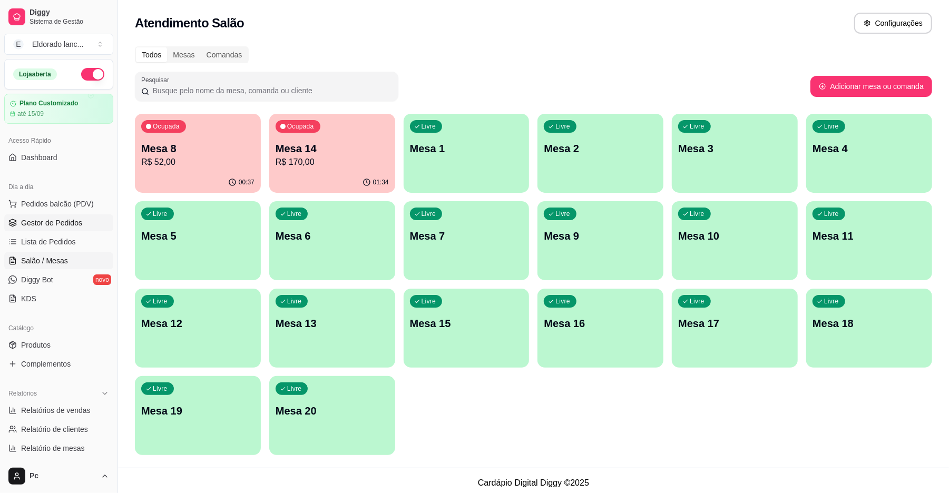
click at [41, 223] on span "Gestor de Pedidos" at bounding box center [51, 223] width 61 height 11
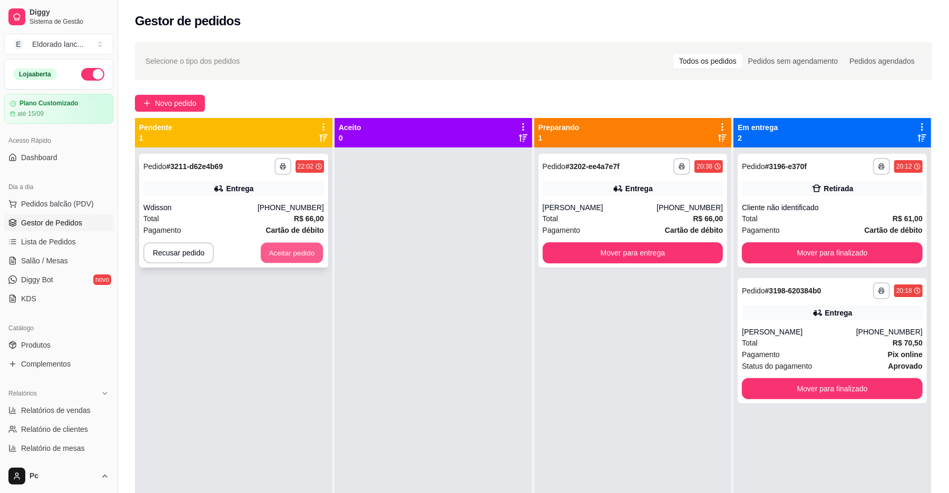
click at [277, 253] on button "Aceitar pedido" at bounding box center [292, 253] width 62 height 21
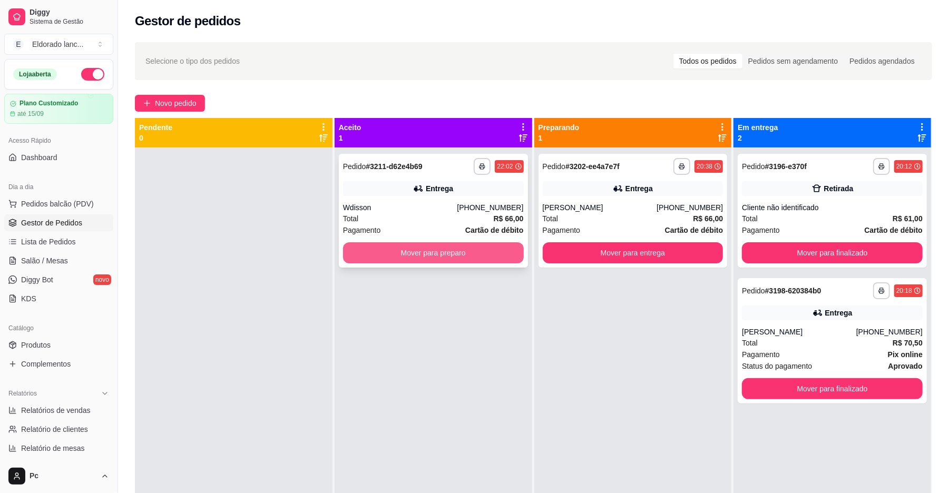
click at [371, 255] on button "Mover para preparo" at bounding box center [433, 252] width 181 height 21
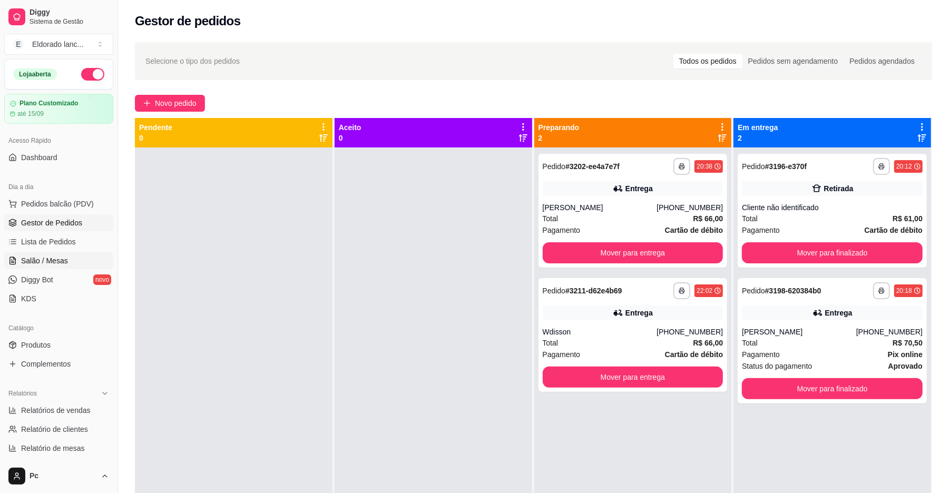
click at [47, 259] on span "Salão / Mesas" at bounding box center [44, 261] width 47 height 11
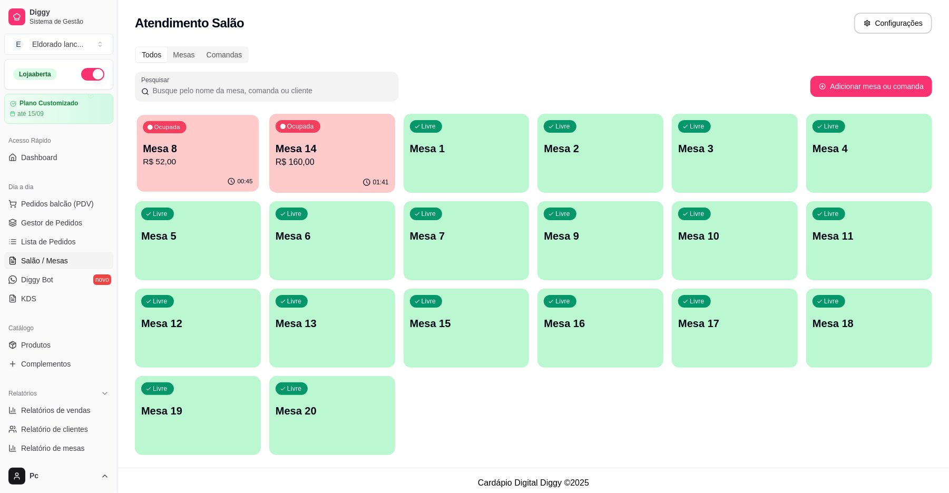
click at [194, 169] on div "Ocupada Mesa 8 R$ 52,00" at bounding box center [198, 143] width 122 height 57
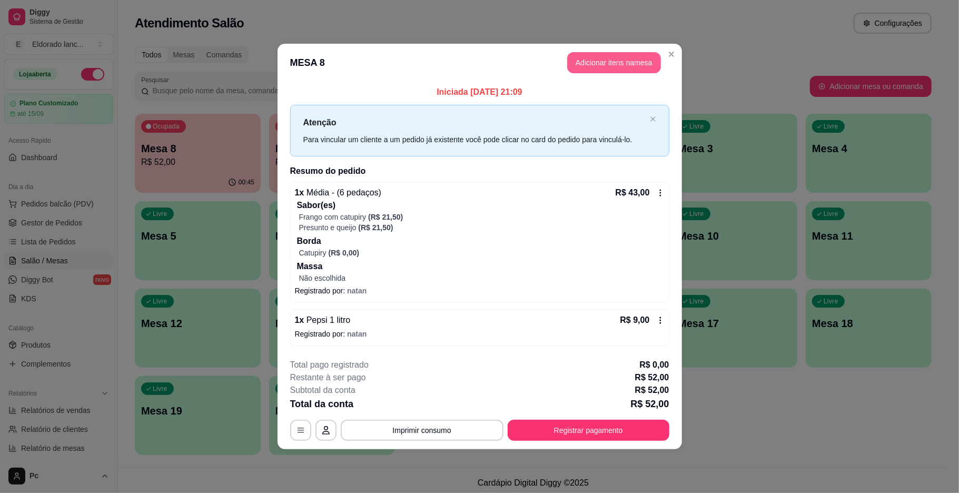
click at [588, 64] on button "Adicionar itens na mesa" at bounding box center [614, 62] width 94 height 21
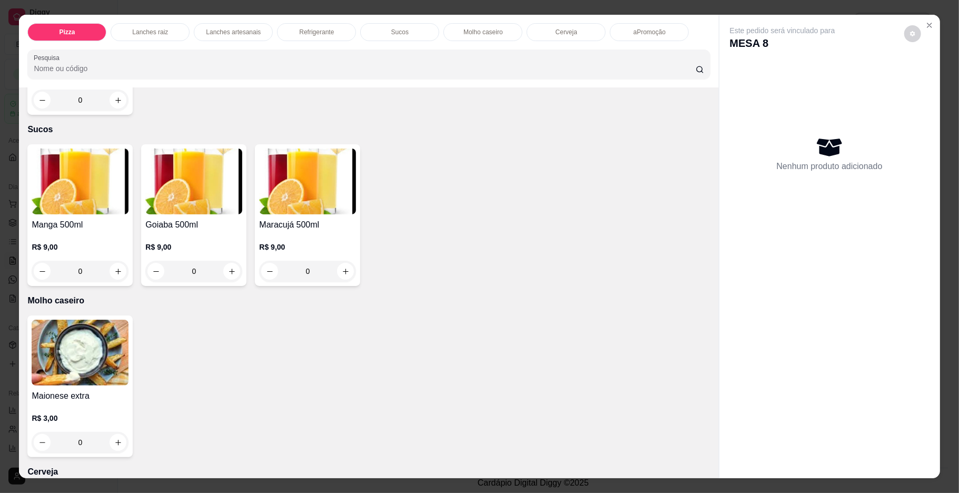
scroll to position [1587, 0]
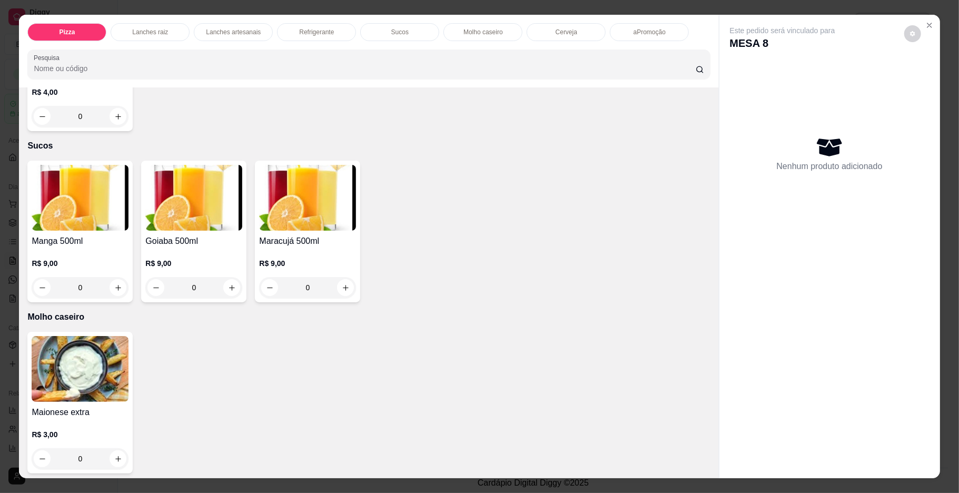
type input "1"
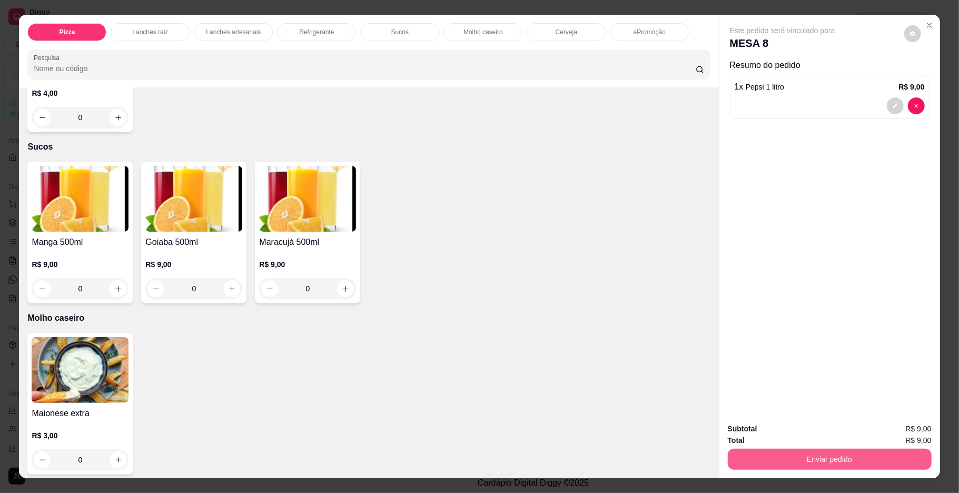
click at [820, 451] on button "Enviar pedido" at bounding box center [830, 459] width 204 height 21
click at [806, 431] on button "Não registrar e enviar pedido" at bounding box center [794, 433] width 106 height 19
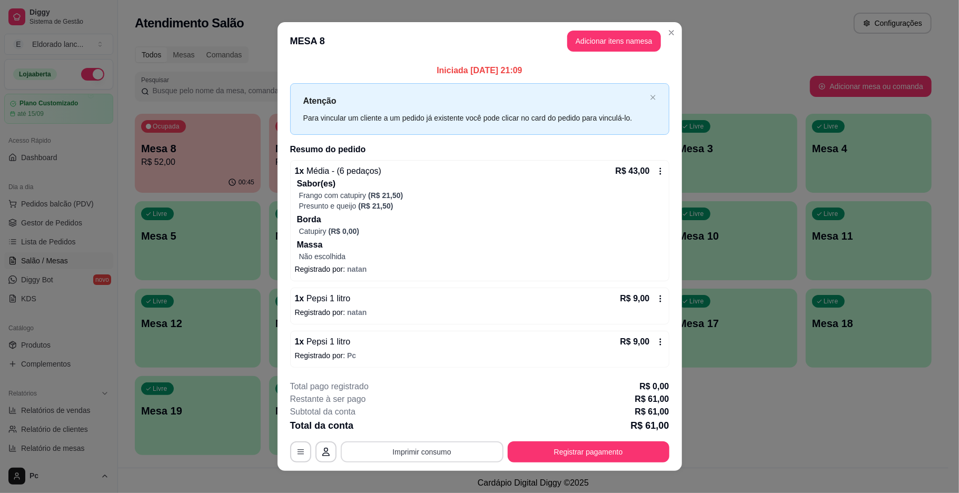
click at [483, 454] on button "Imprimir consumo" at bounding box center [422, 451] width 163 height 21
click at [441, 426] on button "IMPRESSORA" at bounding box center [420, 428] width 76 height 17
click at [587, 443] on button "Registrar pagamento" at bounding box center [588, 451] width 157 height 21
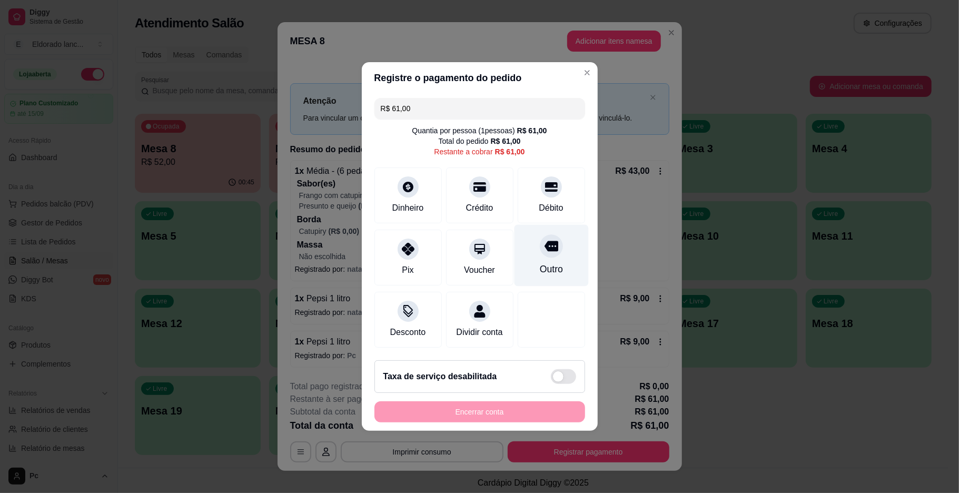
click at [523, 232] on div "Outro" at bounding box center [551, 256] width 74 height 62
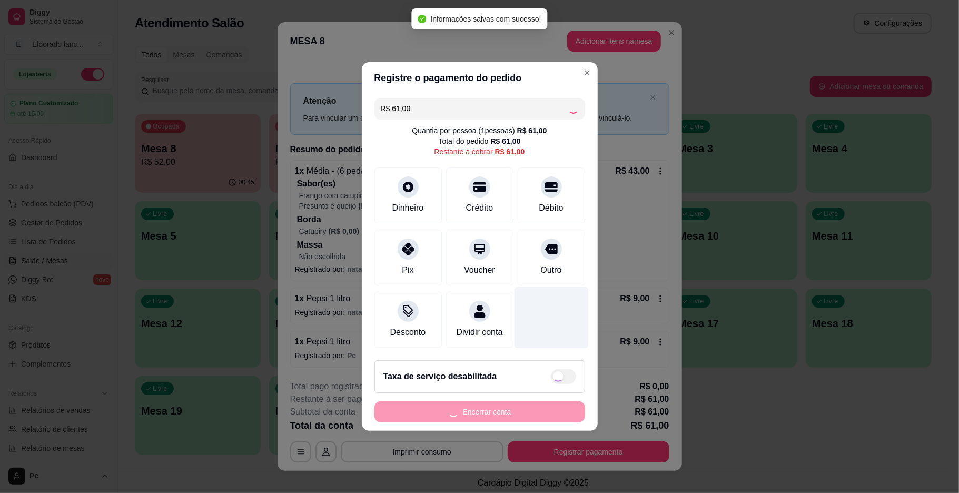
type input "R$ 0,00"
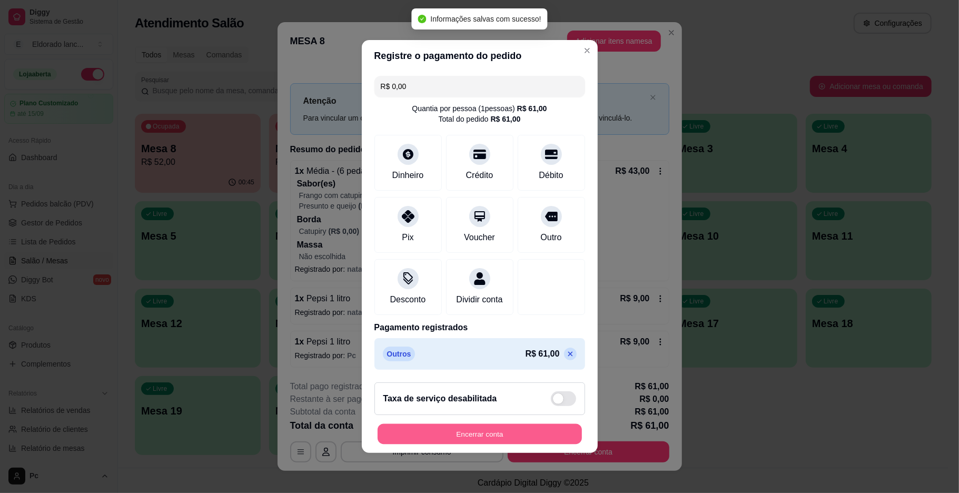
click at [461, 441] on button "Encerrar conta" at bounding box center [480, 434] width 204 height 21
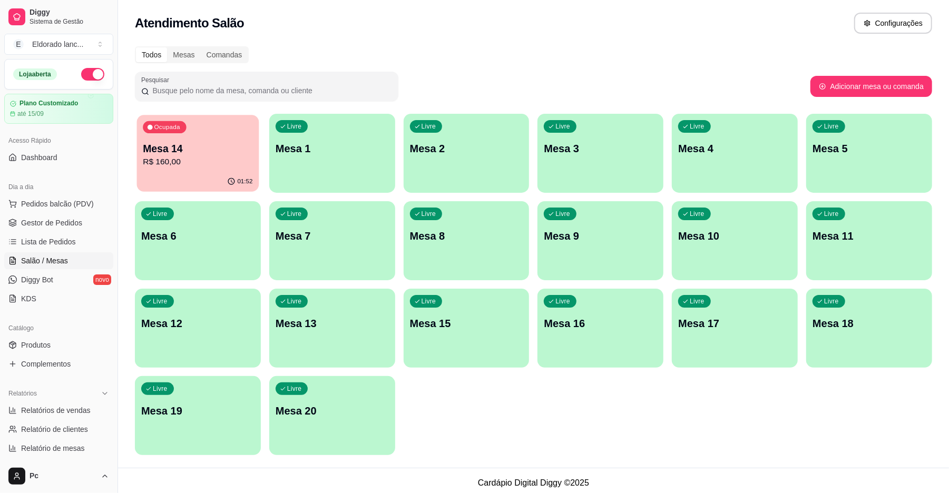
click at [194, 142] on p "Mesa 14" at bounding box center [198, 149] width 110 height 14
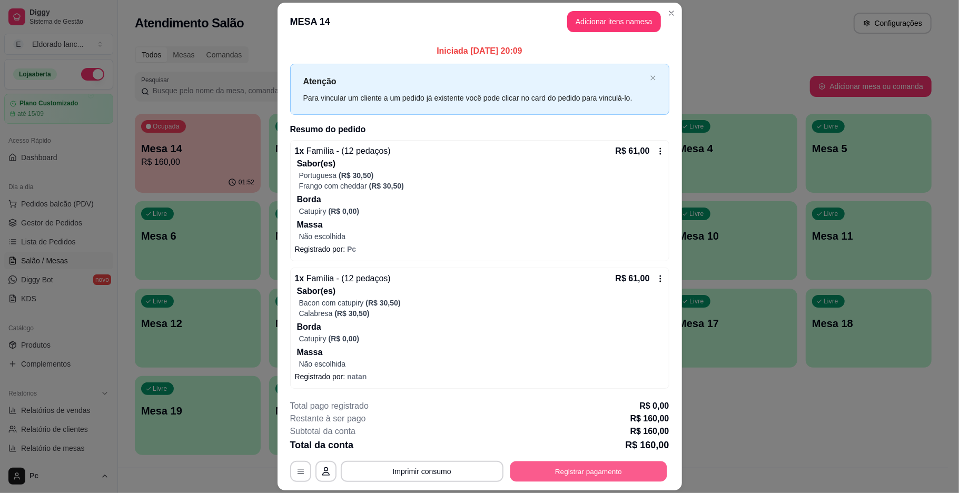
click at [601, 471] on button "Registrar pagamento" at bounding box center [588, 471] width 157 height 21
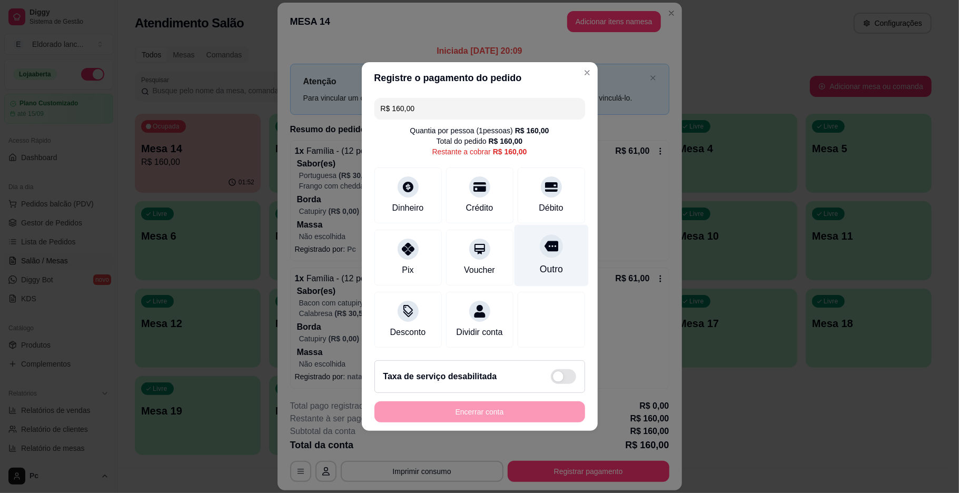
click at [544, 246] on icon at bounding box center [551, 246] width 14 height 14
type input "R$ 0,00"
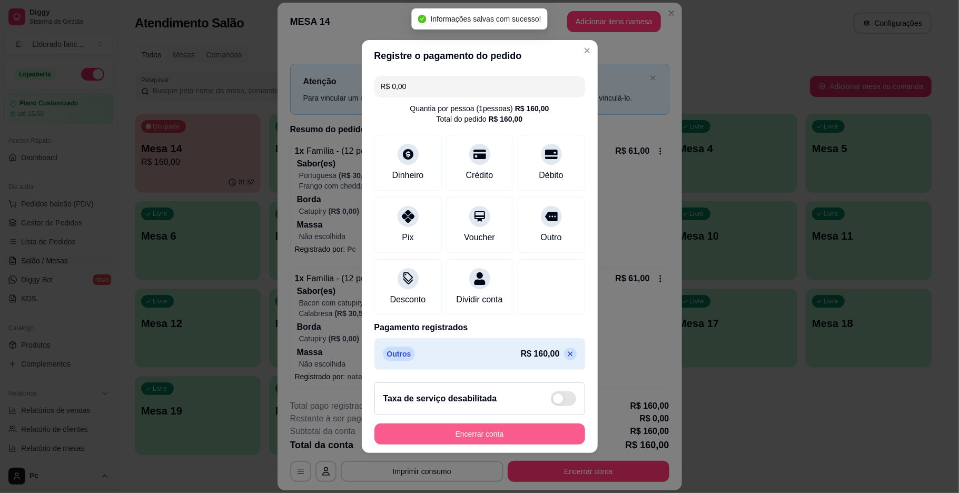
click at [453, 435] on button "Encerrar conta" at bounding box center [480, 434] width 211 height 21
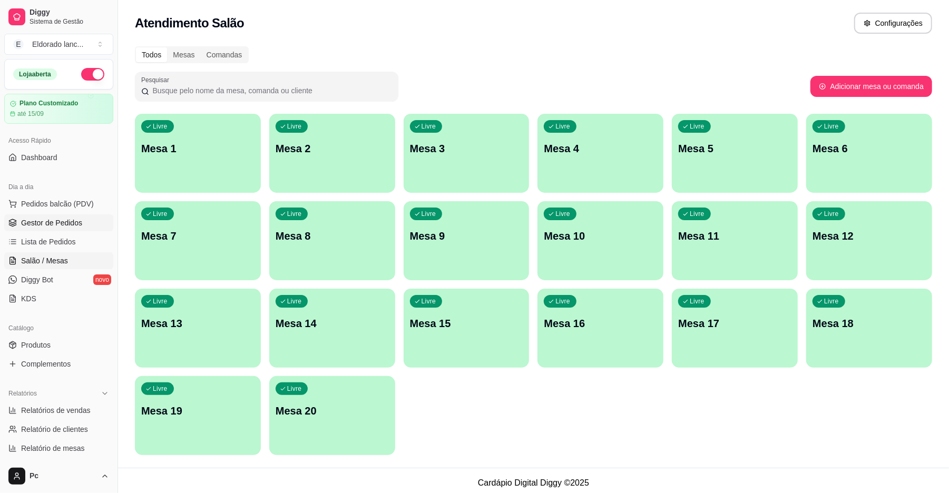
click at [53, 221] on span "Gestor de Pedidos" at bounding box center [51, 223] width 61 height 11
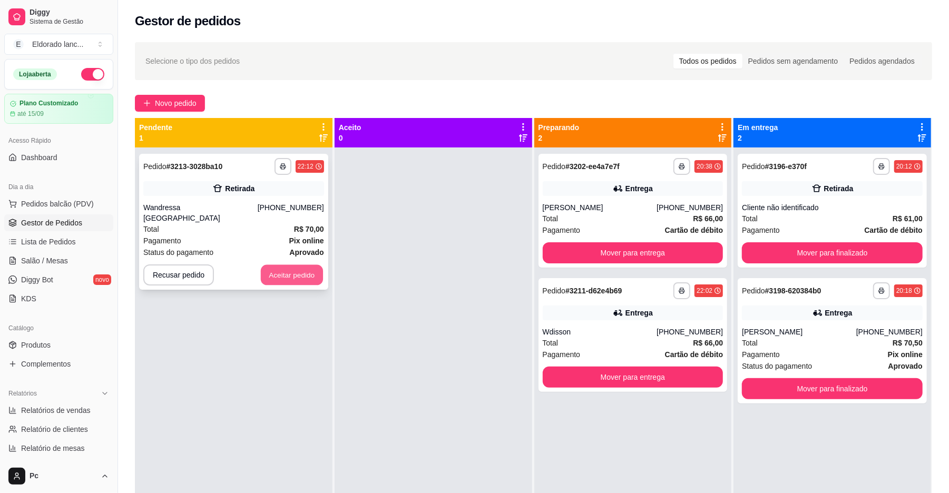
click at [277, 265] on button "Aceitar pedido" at bounding box center [292, 275] width 62 height 21
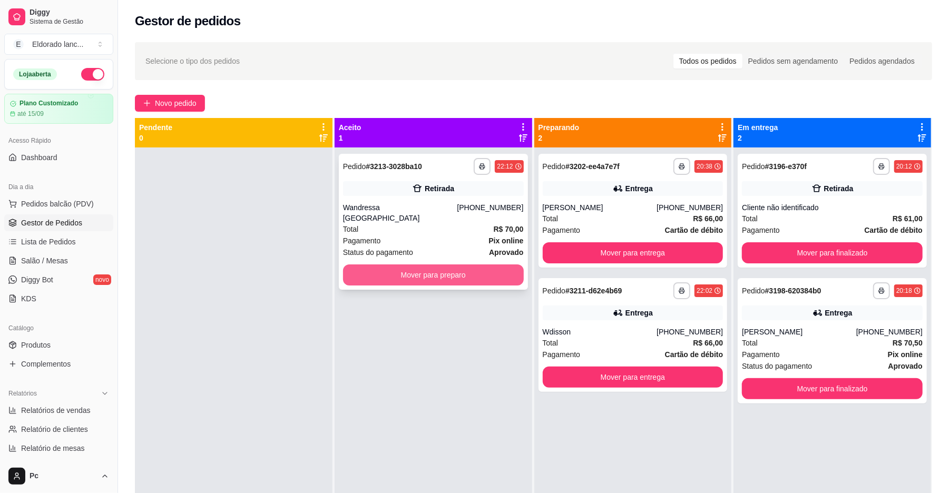
click at [368, 264] on button "Mover para preparo" at bounding box center [433, 274] width 181 height 21
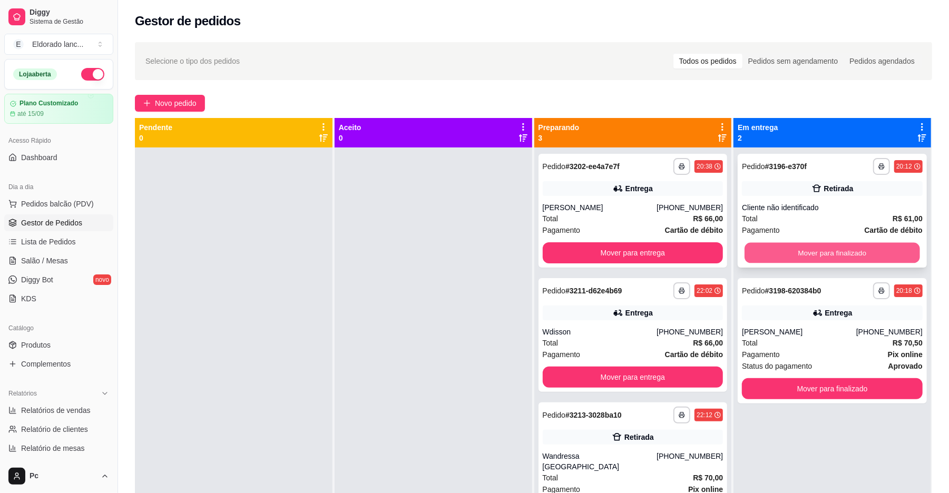
click at [774, 249] on button "Mover para finalizado" at bounding box center [831, 253] width 175 height 21
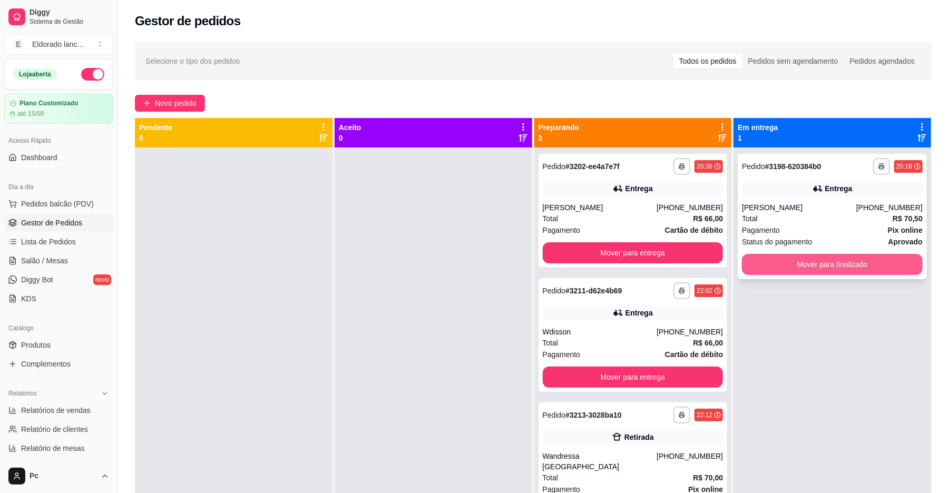
click at [774, 264] on button "Mover para finalizado" at bounding box center [832, 264] width 181 height 21
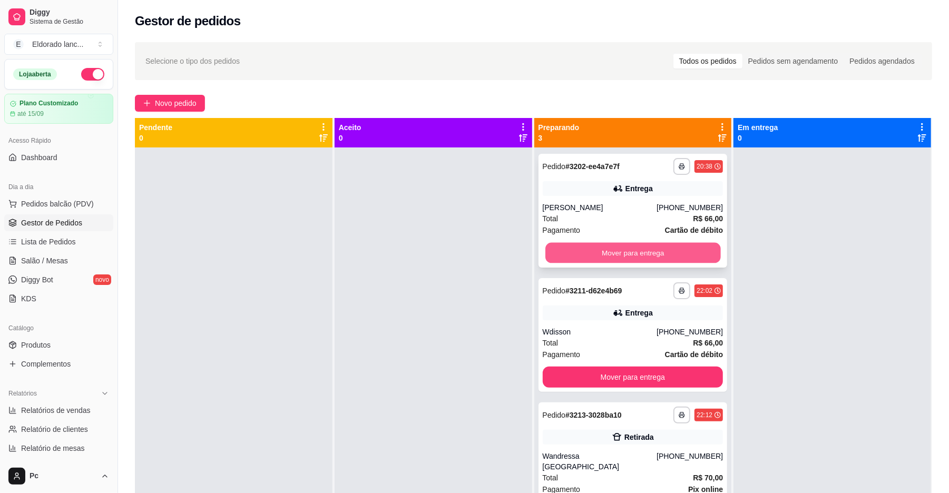
click at [688, 249] on button "Mover para entrega" at bounding box center [632, 253] width 175 height 21
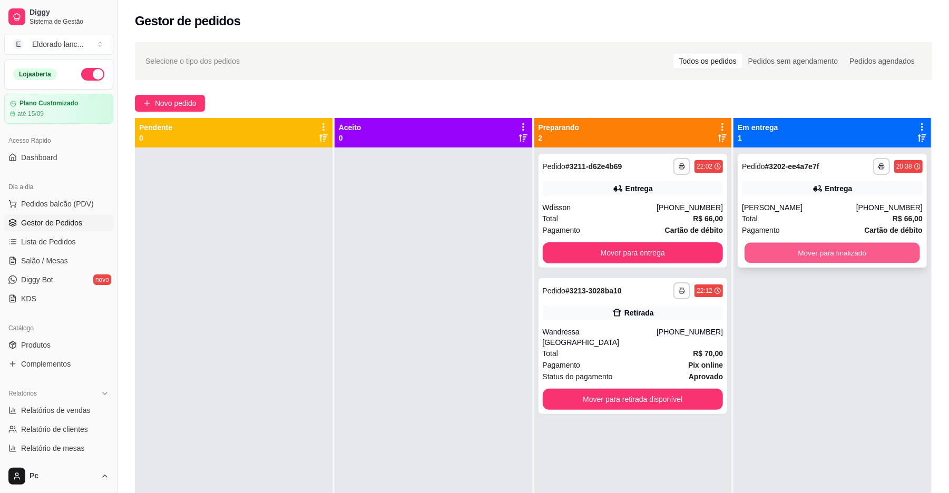
click at [753, 247] on button "Mover para finalizado" at bounding box center [831, 253] width 175 height 21
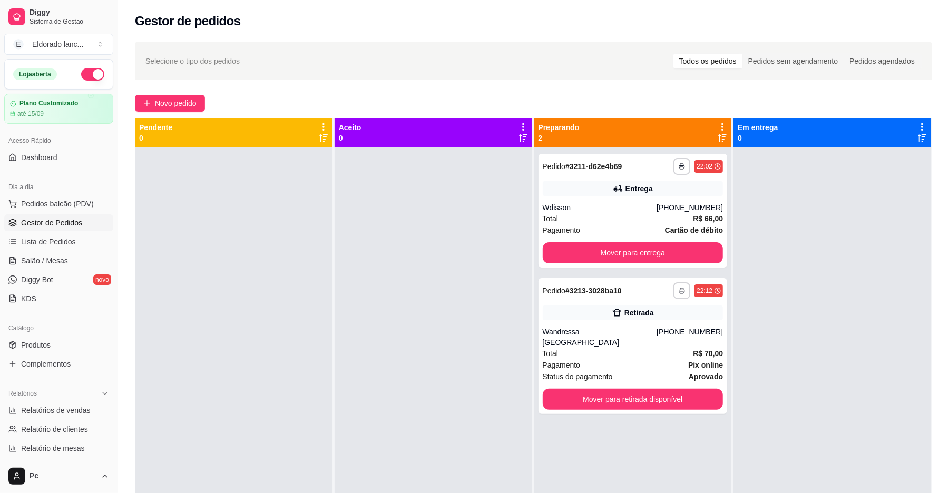
click at [292, 382] on div at bounding box center [234, 394] width 198 height 493
click at [58, 264] on span "Salão / Mesas" at bounding box center [44, 261] width 47 height 11
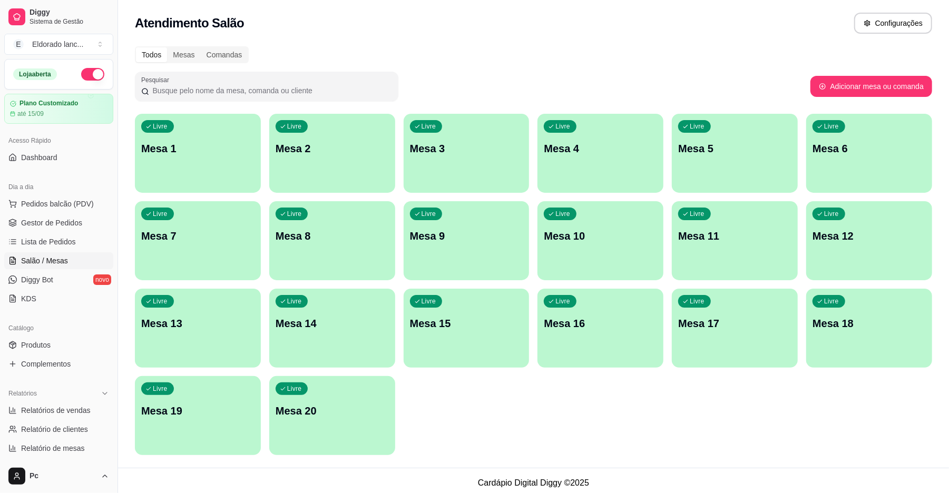
click at [378, 418] on p "Mesa 20" at bounding box center [332, 411] width 113 height 15
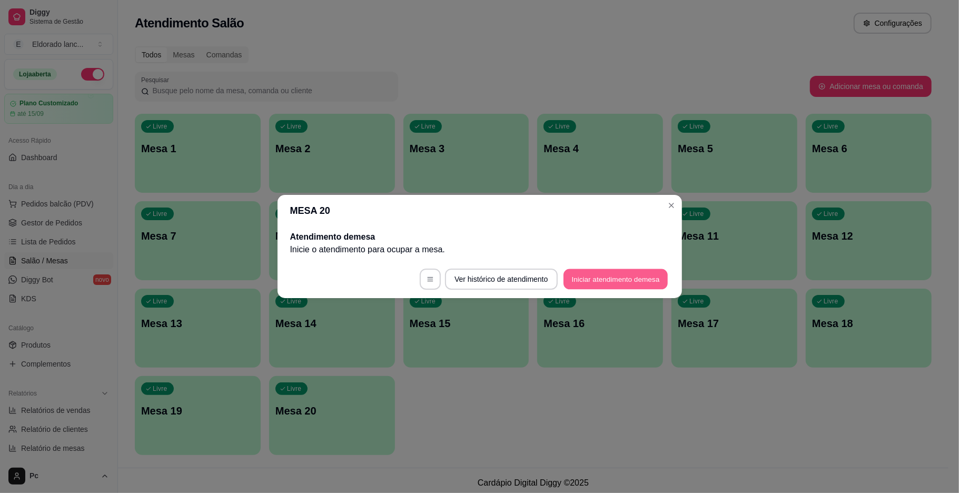
click at [622, 275] on button "Iniciar atendimento de mesa" at bounding box center [616, 279] width 104 height 21
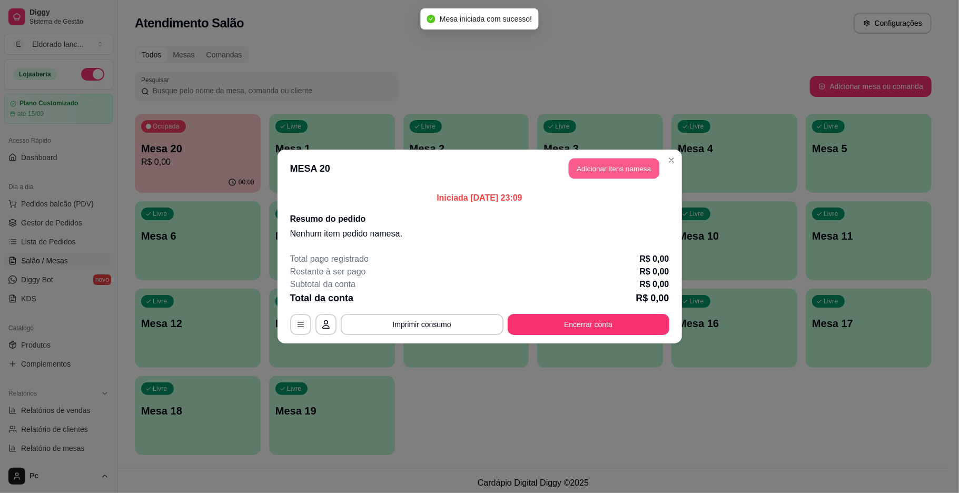
click at [639, 164] on button "Adicionar itens na mesa" at bounding box center [614, 169] width 91 height 21
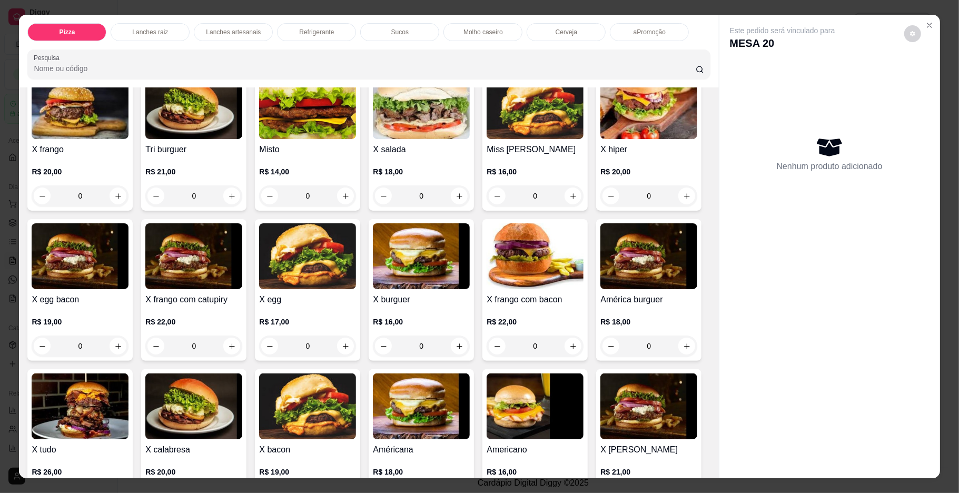
scroll to position [247, 0]
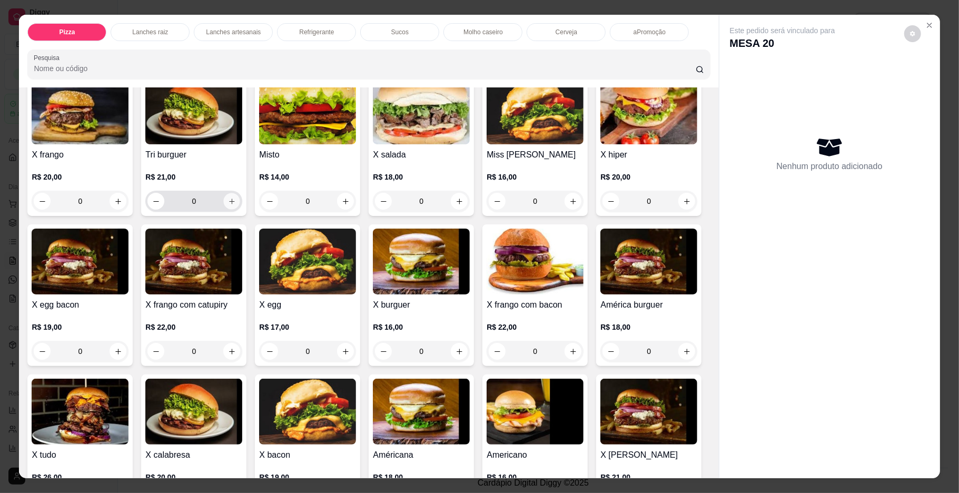
click at [229, 198] on icon "increase-product-quantity" at bounding box center [232, 202] width 8 height 8
type input "1"
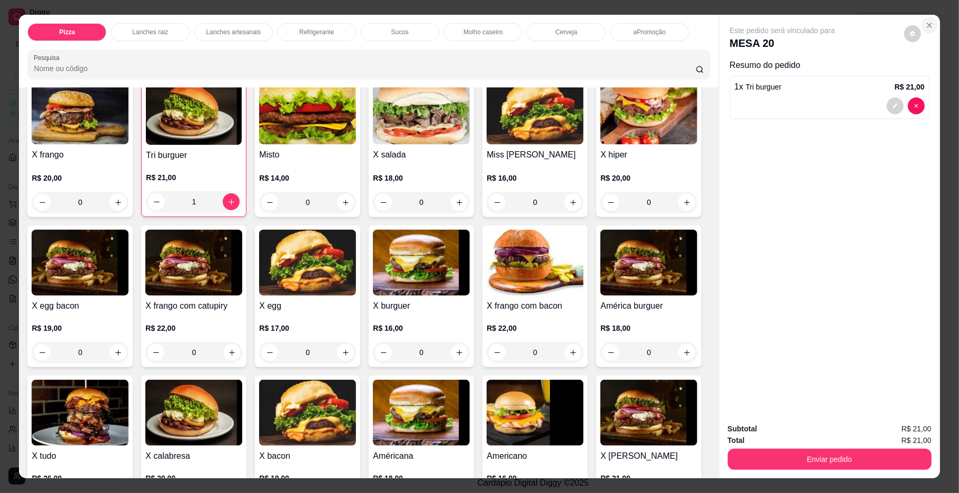
click at [926, 25] on icon "Close" at bounding box center [930, 25] width 8 height 8
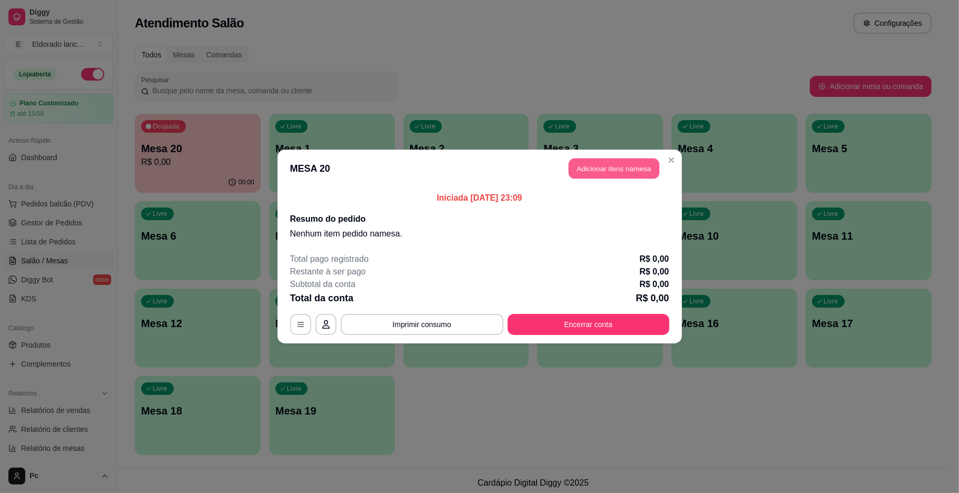
click at [612, 163] on button "Adicionar itens na mesa" at bounding box center [614, 169] width 91 height 21
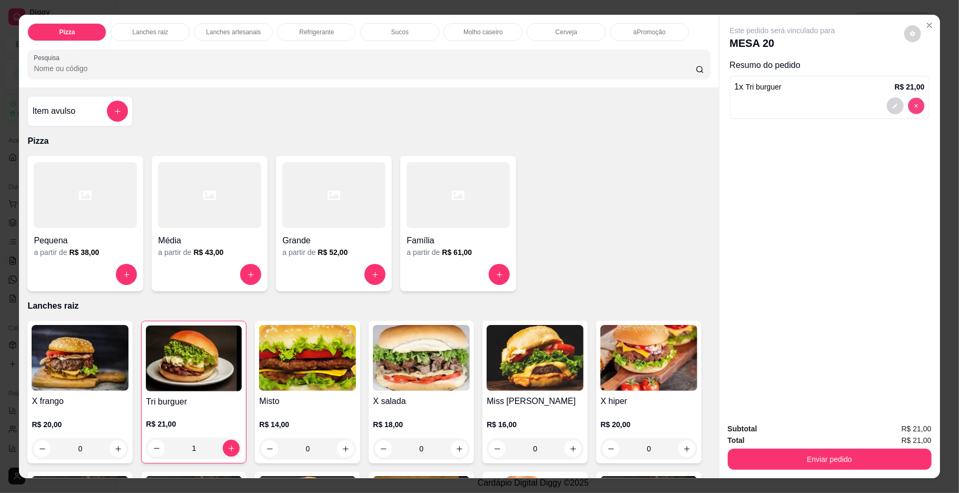
type input "0"
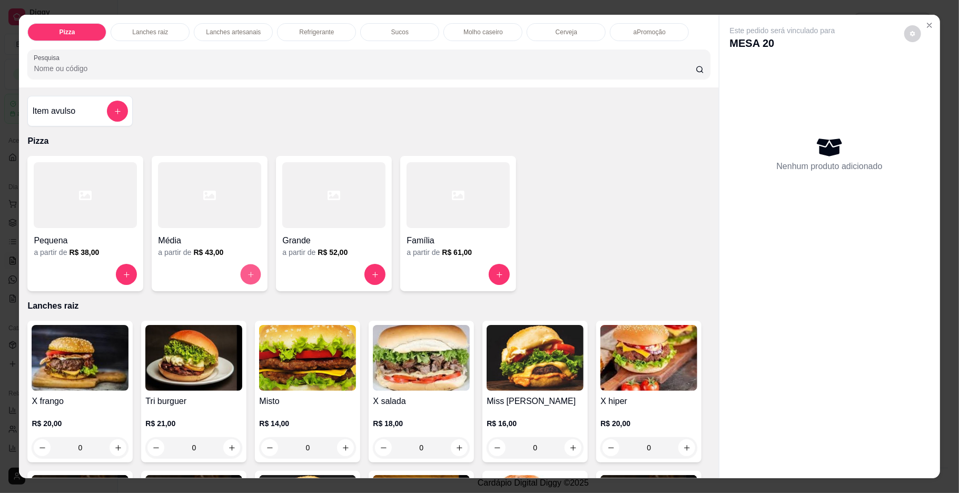
click at [248, 274] on icon "increase-product-quantity" at bounding box center [251, 275] width 8 height 8
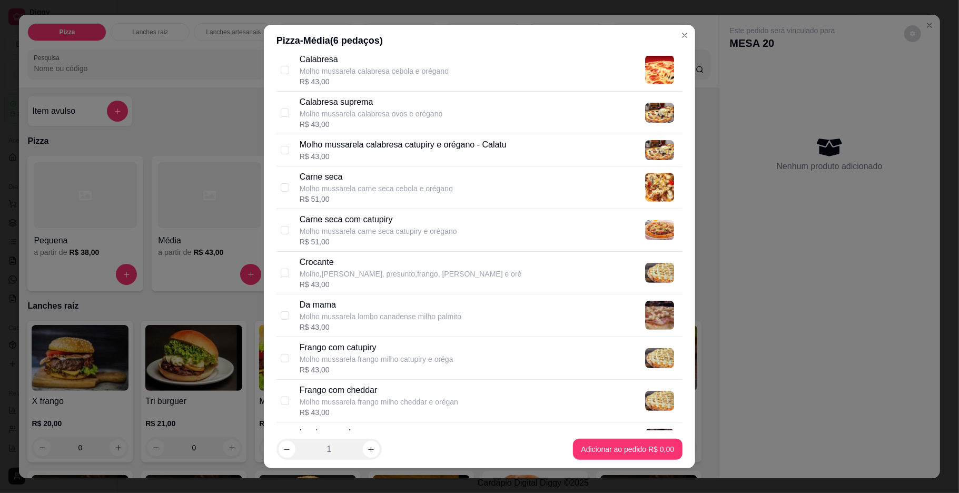
scroll to position [334, 0]
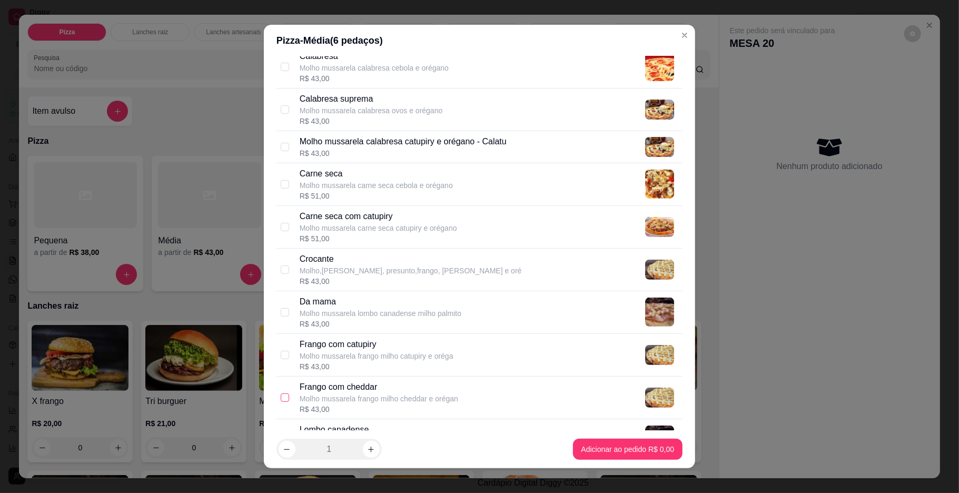
click at [281, 402] on input "checkbox" at bounding box center [285, 398] width 8 height 8
checkbox input "true"
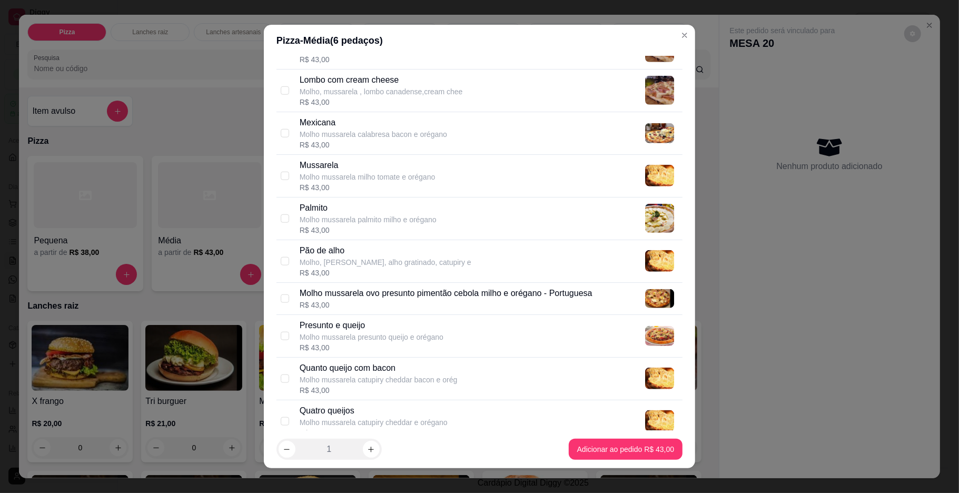
scroll to position [818, 0]
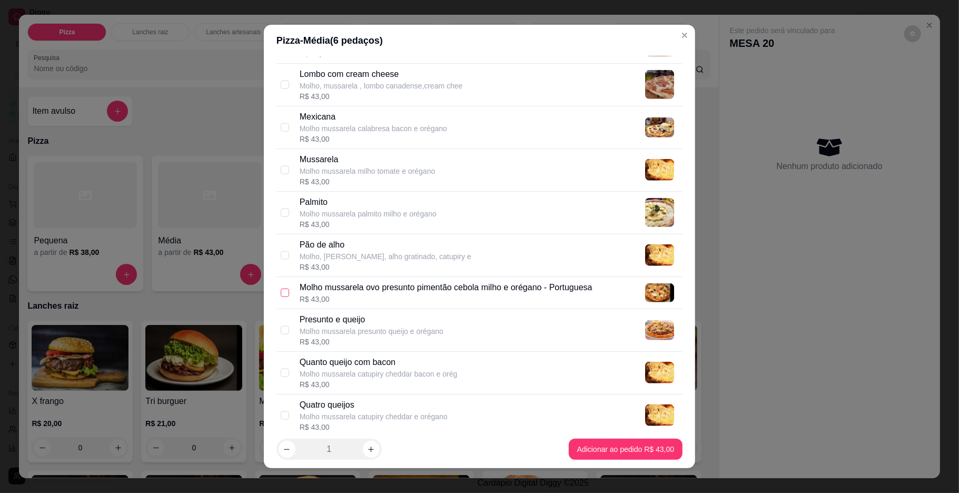
click at [281, 296] on input "checkbox" at bounding box center [285, 293] width 8 height 8
checkbox input "true"
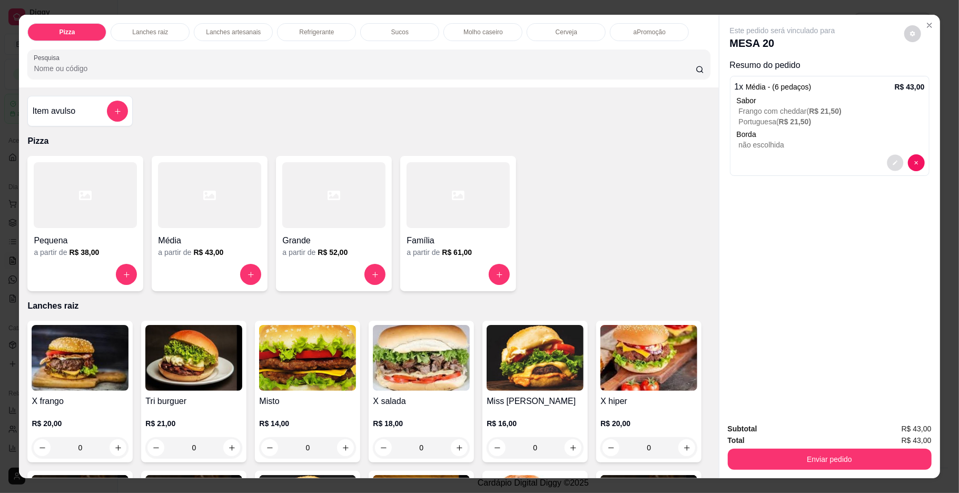
click at [892, 162] on icon "decrease-product-quantity" at bounding box center [895, 163] width 6 height 6
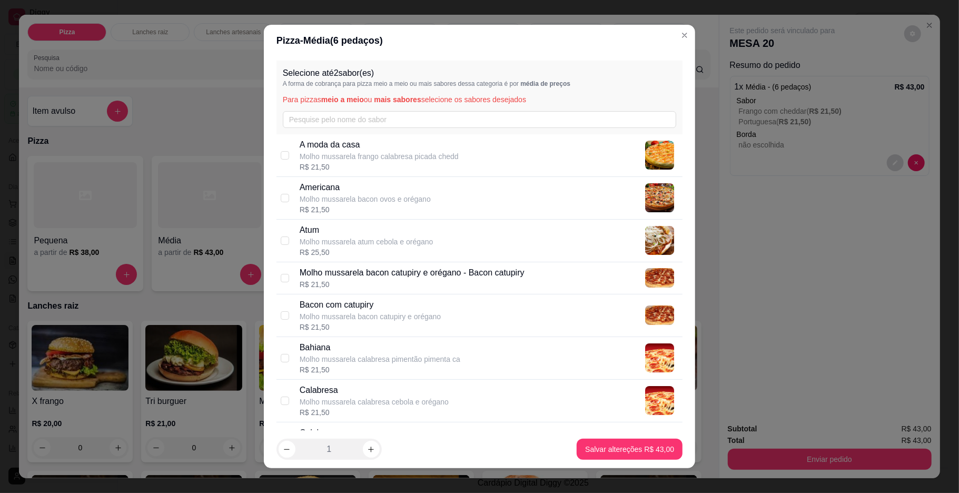
scroll to position [1031, 0]
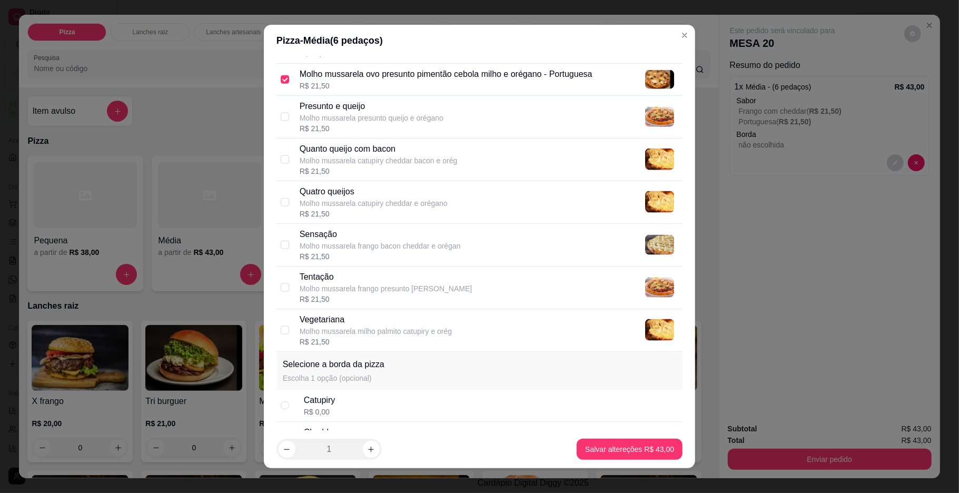
drag, startPoint x: 669, startPoint y: 366, endPoint x: 675, endPoint y: 368, distance: 7.2
click at [675, 368] on div "Selecione até 2 sabor(es) A forma de cobrança para pizza meio a meio ou mais sa…" at bounding box center [479, 243] width 431 height 374
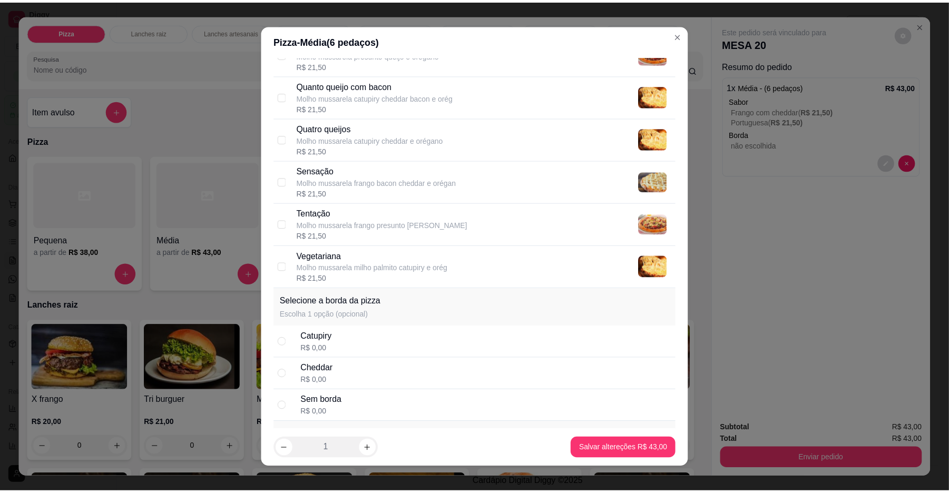
scroll to position [1200, 0]
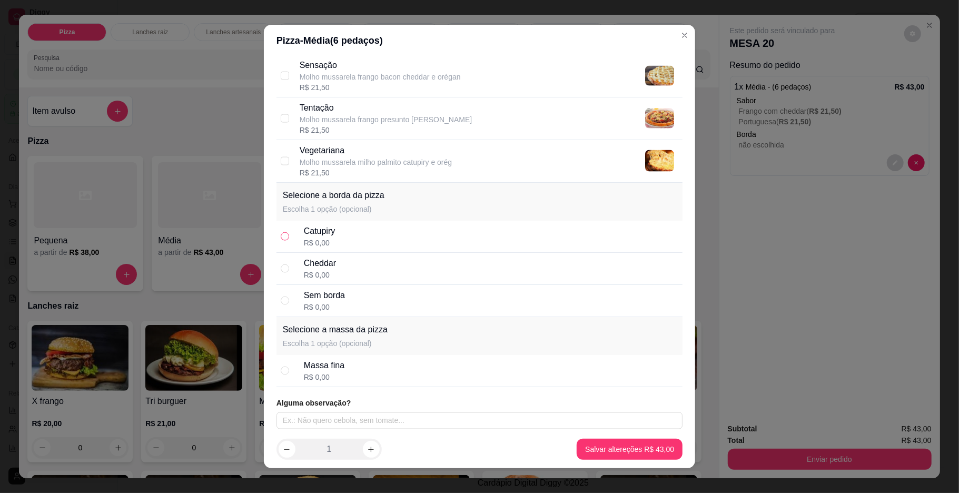
click at [282, 241] on input "radio" at bounding box center [285, 236] width 8 height 8
radio input "true"
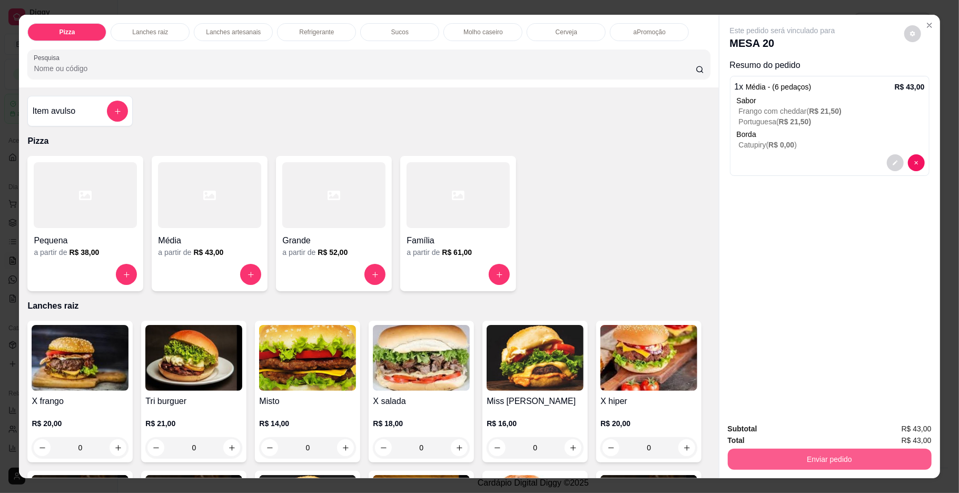
click at [742, 460] on button "Enviar pedido" at bounding box center [830, 459] width 204 height 21
click at [749, 435] on button "Não registrar e enviar pedido" at bounding box center [794, 434] width 110 height 20
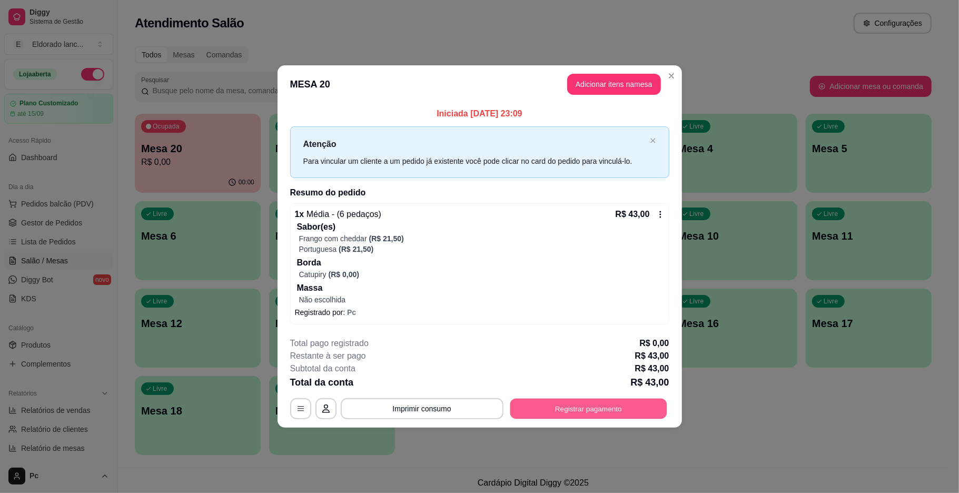
click at [641, 417] on button "Registrar pagamento" at bounding box center [588, 408] width 157 height 21
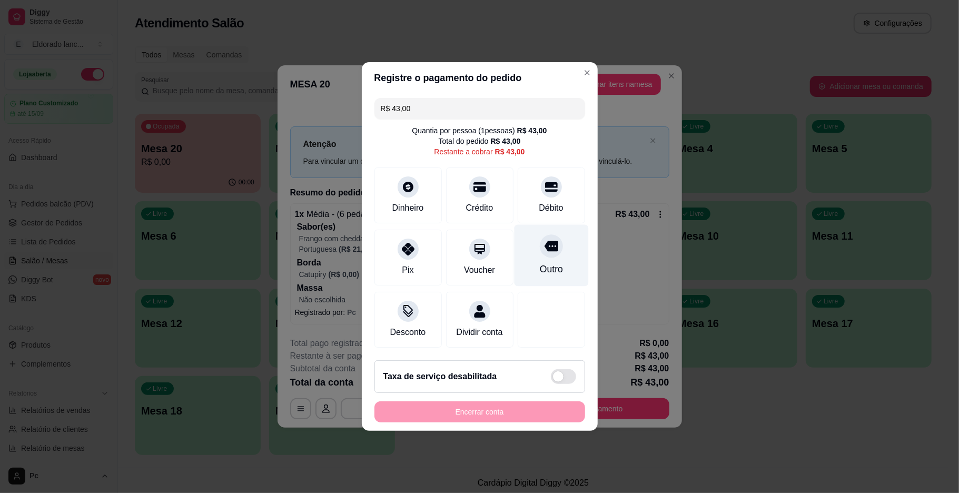
click at [534, 249] on div "Outro" at bounding box center [551, 256] width 74 height 62
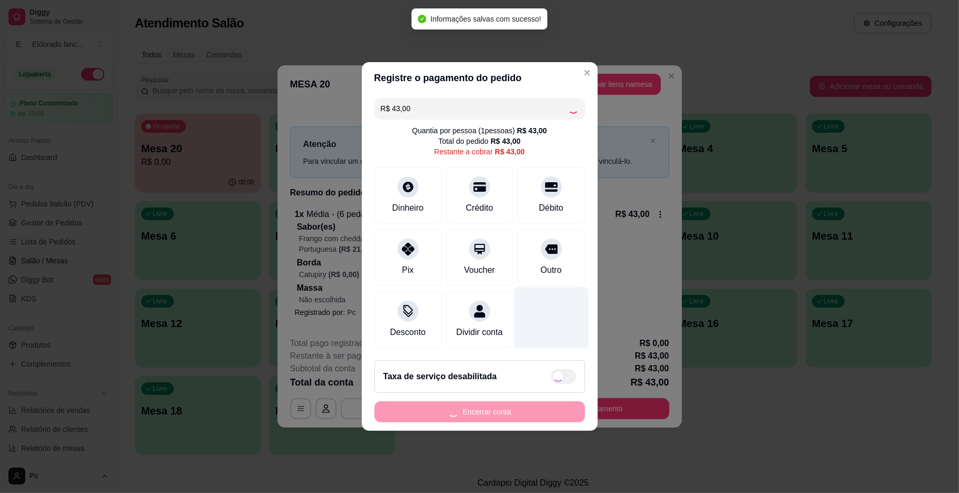
type input "R$ 0,00"
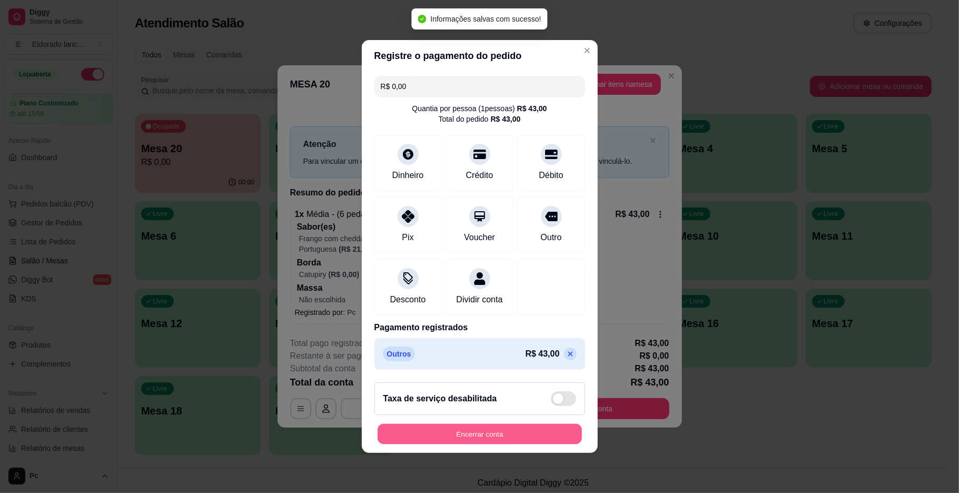
click at [503, 439] on button "Encerrar conta" at bounding box center [480, 434] width 204 height 21
